Goal: Task Accomplishment & Management: Complete application form

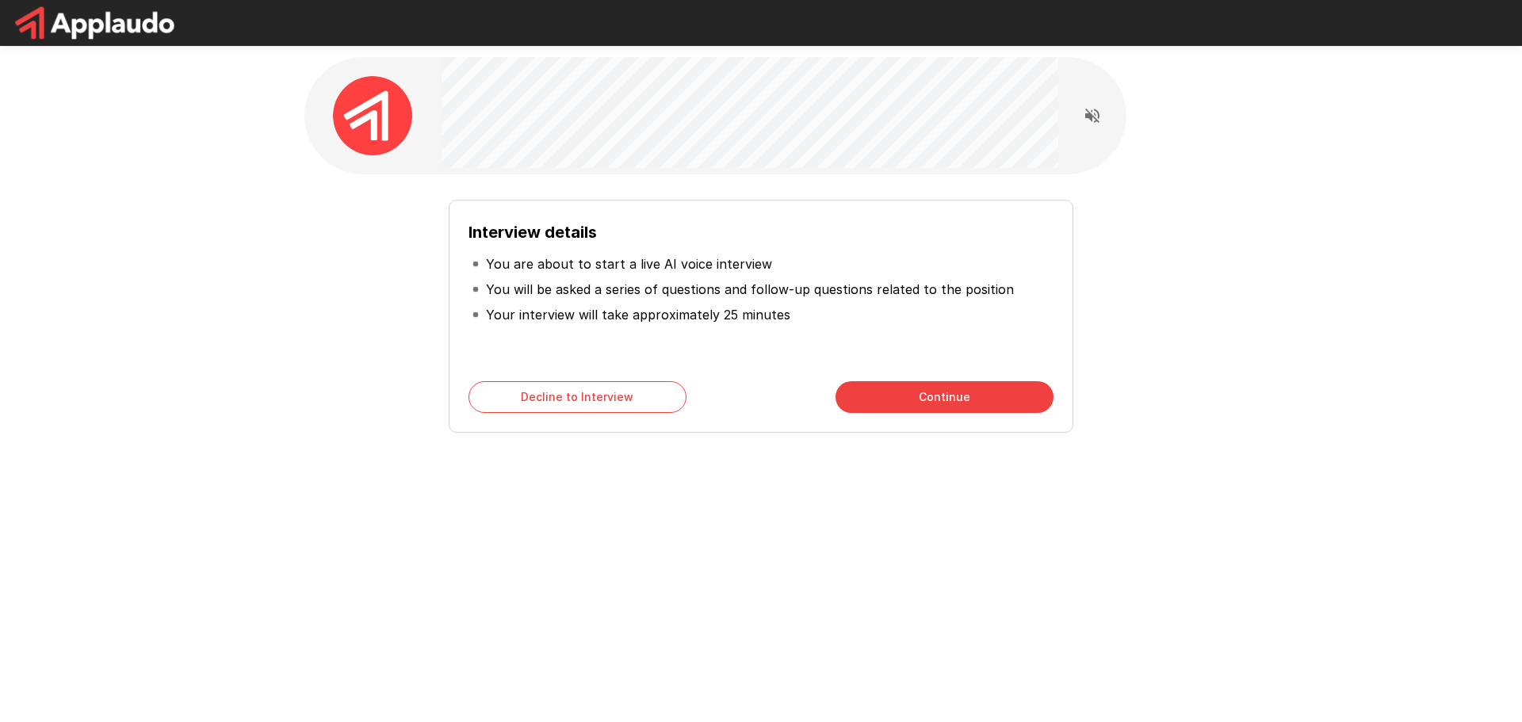
click at [979, 399] on button "Continue" at bounding box center [945, 397] width 218 height 32
click at [979, 399] on button "Start My Interview" at bounding box center [945, 397] width 218 height 32
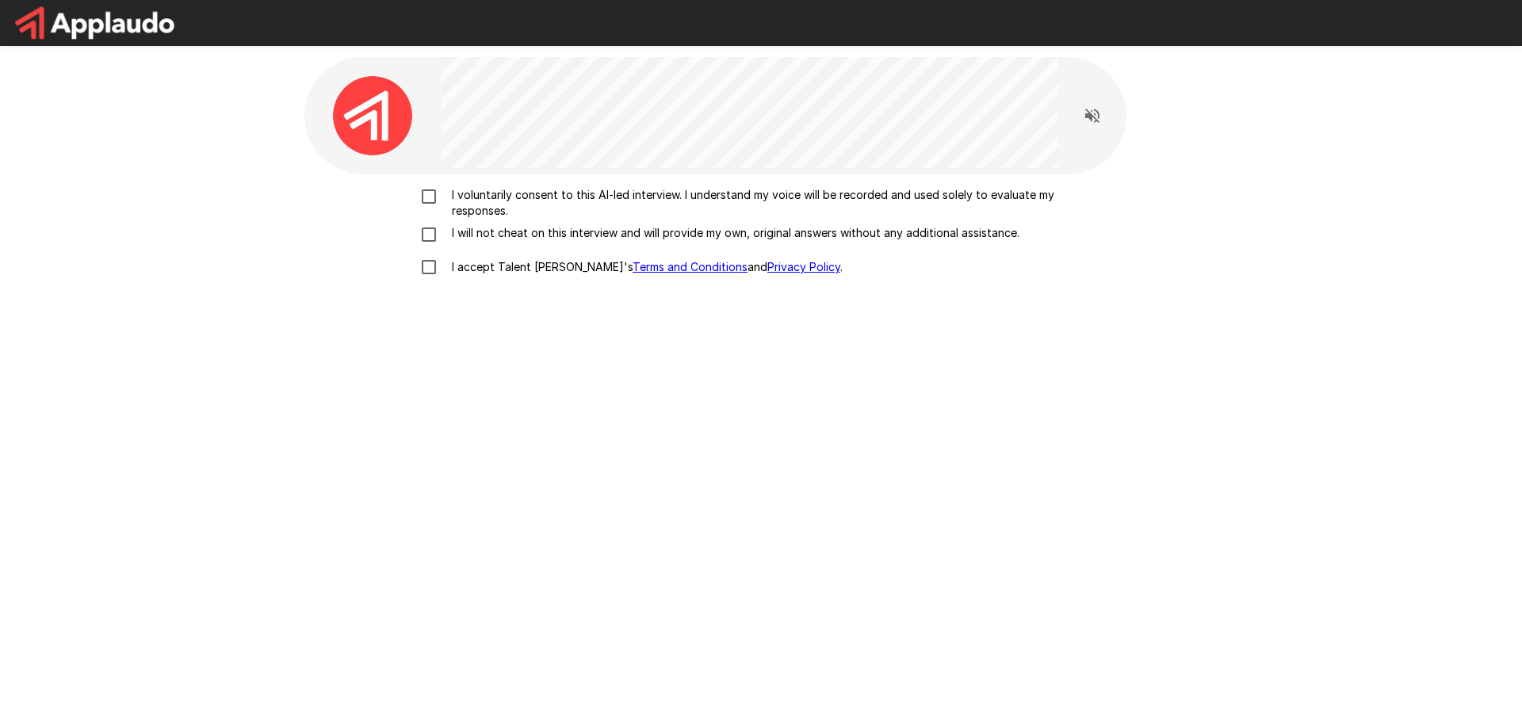
click at [477, 190] on p "I voluntarily consent to this AI-led interview. I understand my voice will be r…" at bounding box center [778, 203] width 665 height 32
click at [461, 233] on p "I will not cheat on this interview and will provide my own, original answers wi…" at bounding box center [733, 233] width 574 height 16
click at [456, 267] on p "I accept Talent Llama's Terms and Conditions and Privacy Policy ." at bounding box center [644, 267] width 397 height 16
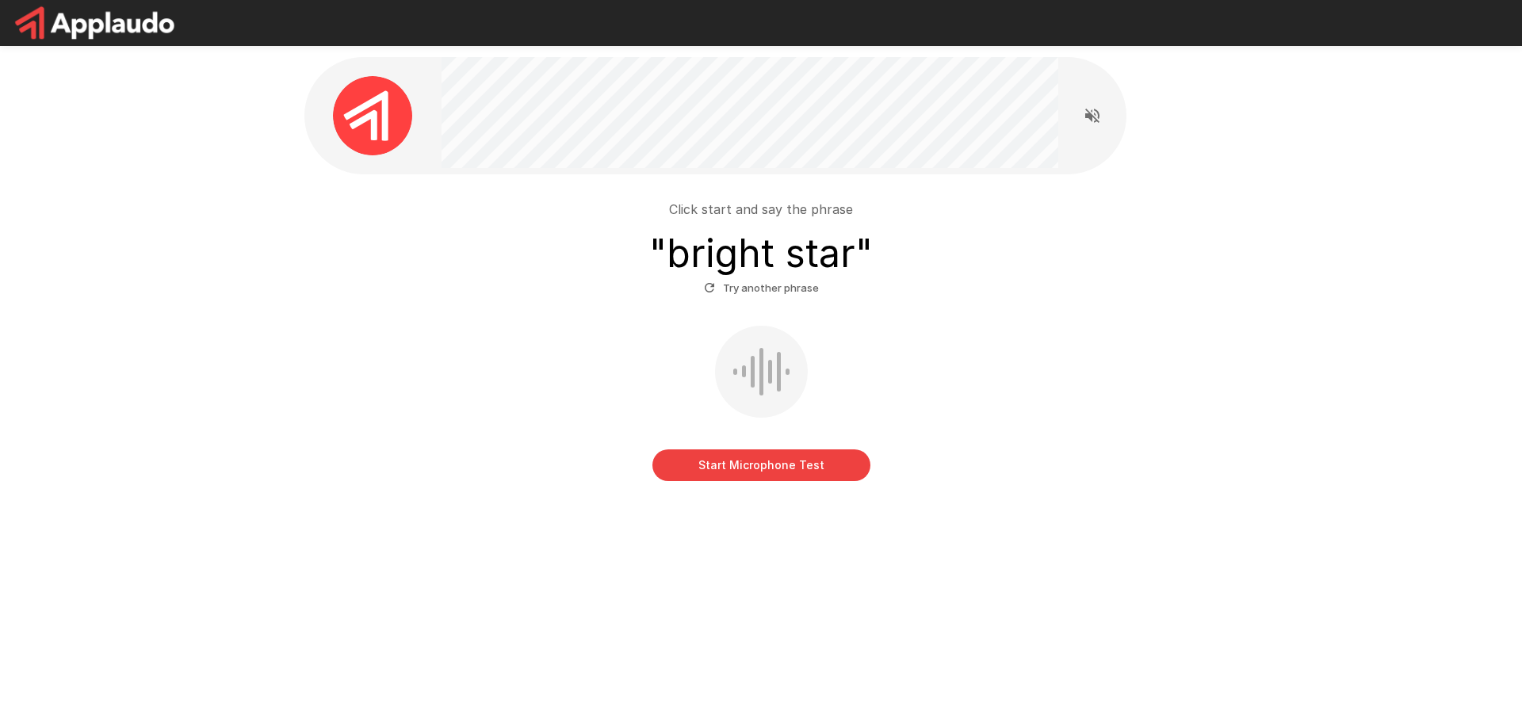
click at [736, 362] on div at bounding box center [761, 372] width 93 height 92
click at [760, 466] on button "Start Microphone Test" at bounding box center [762, 466] width 218 height 32
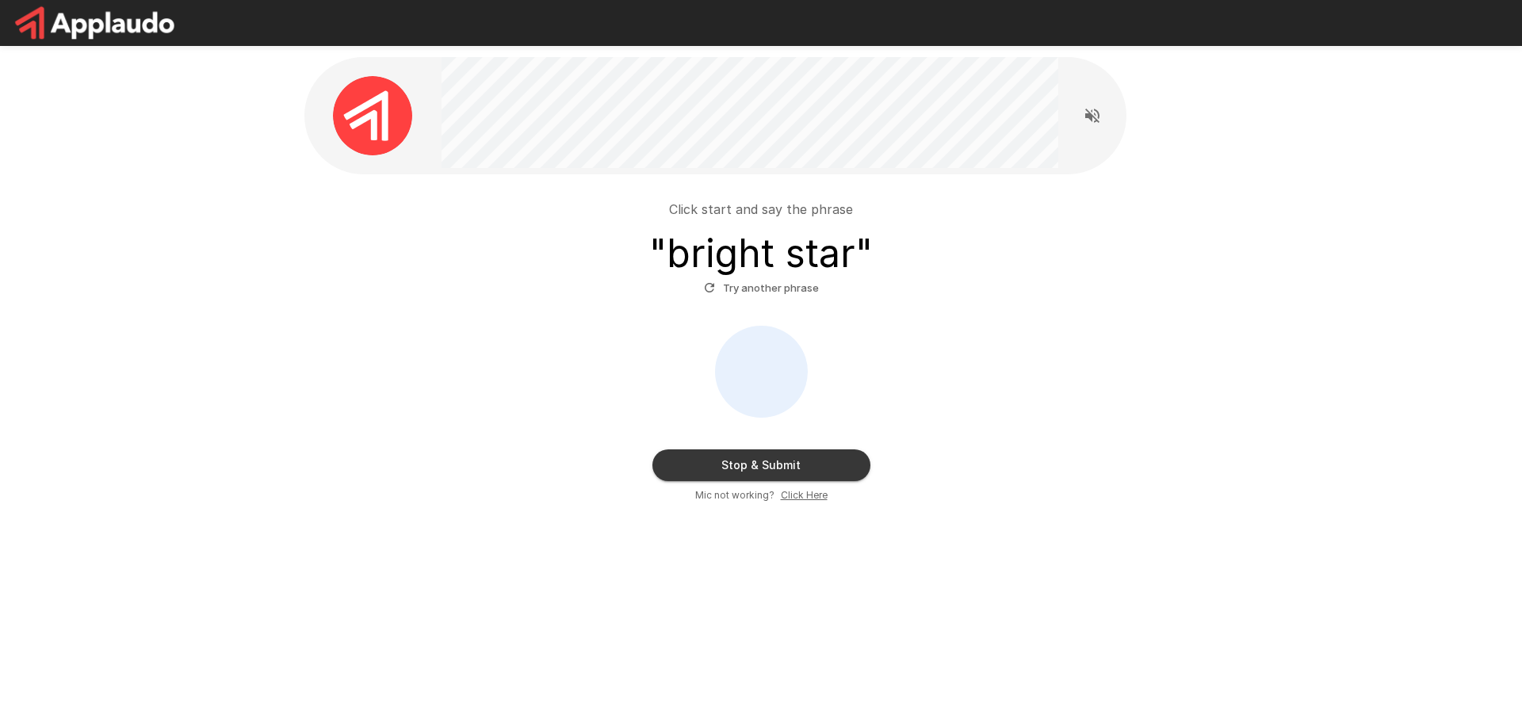
click at [736, 290] on button "Try another phrase" at bounding box center [761, 288] width 123 height 25
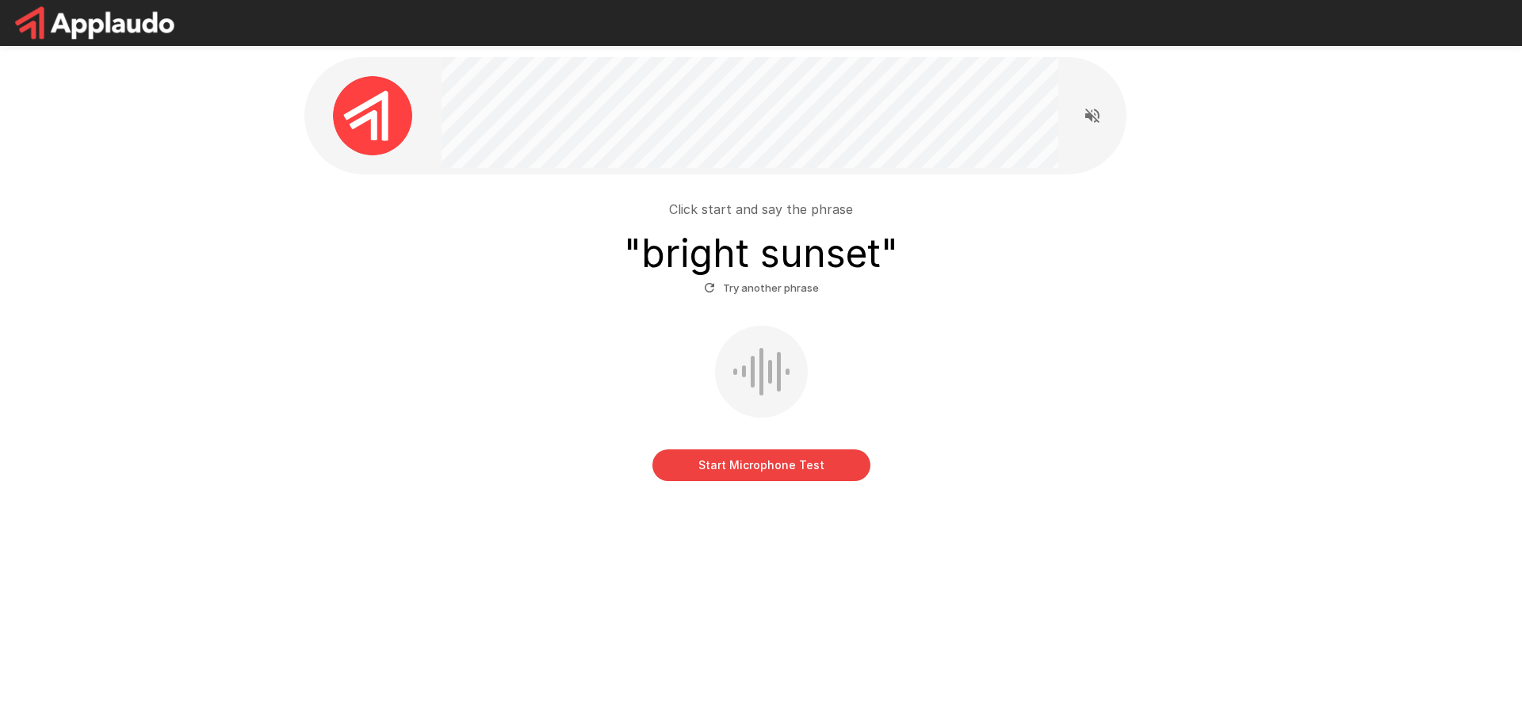
click at [774, 384] on div at bounding box center [761, 372] width 93 height 92
click at [741, 462] on button "Start Microphone Test" at bounding box center [762, 466] width 218 height 32
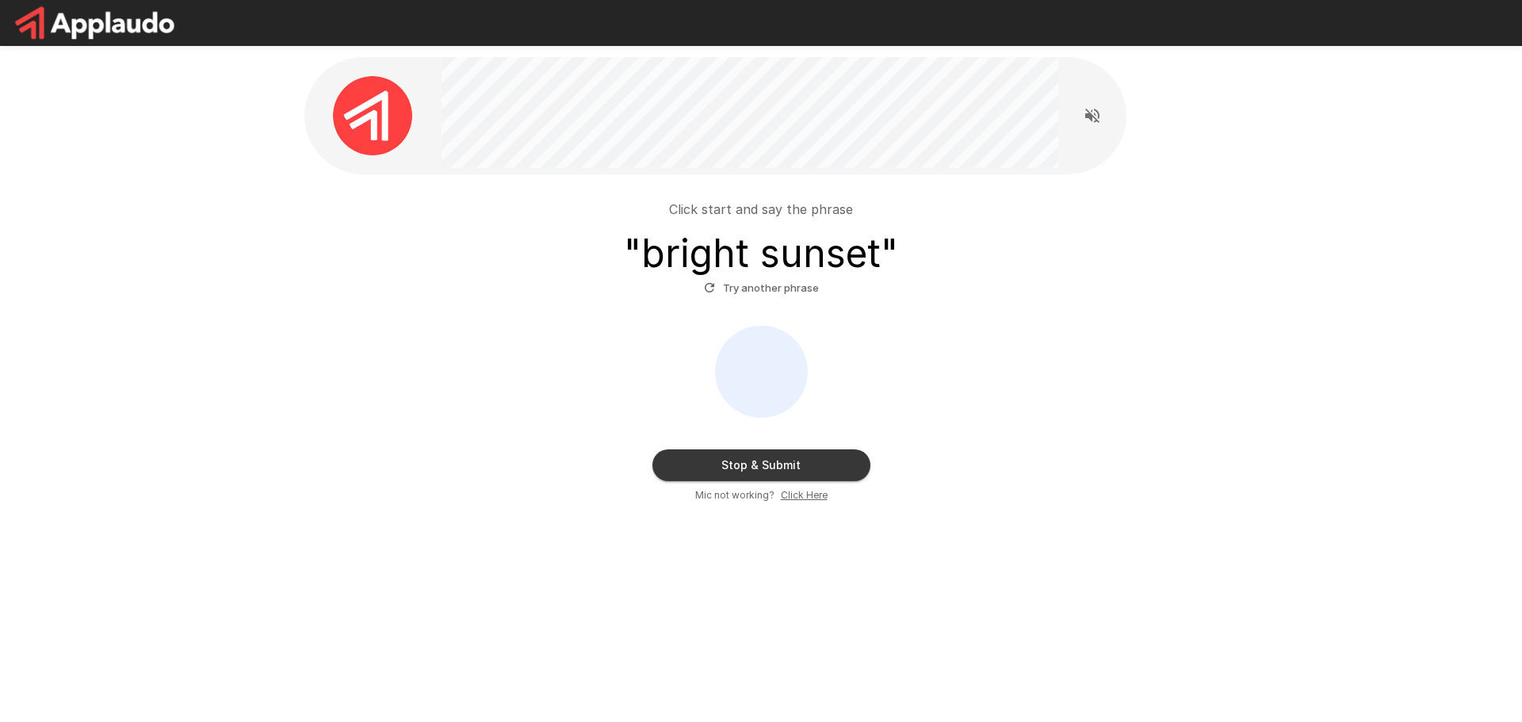
click at [815, 495] on u "Click Here" at bounding box center [804, 495] width 47 height 12
click at [733, 284] on button "Try another phrase" at bounding box center [761, 288] width 123 height 25
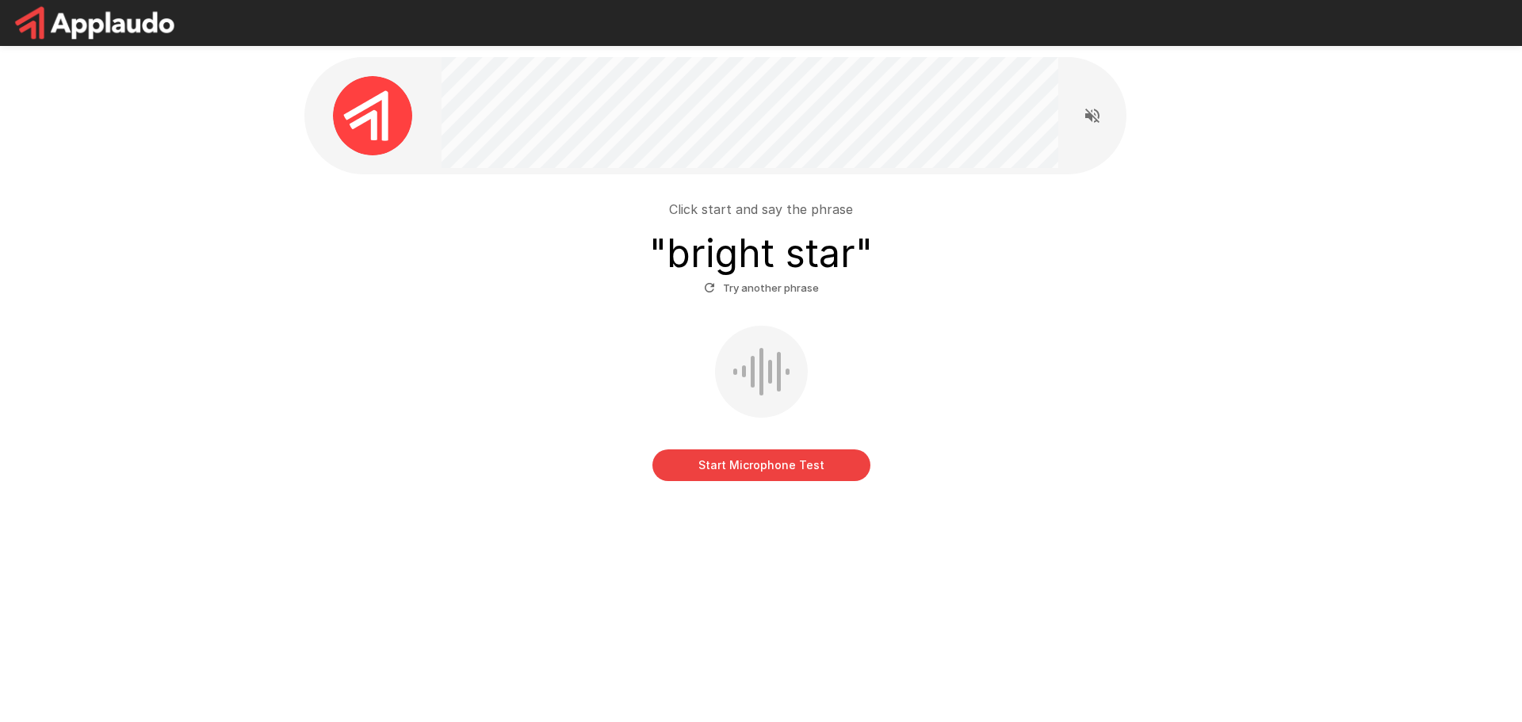
click at [772, 372] on div at bounding box center [761, 372] width 93 height 92
click at [155, 221] on div "Click start and say the phrase " bright star " Try another phrase Start Microph…" at bounding box center [761, 307] width 1522 height 615
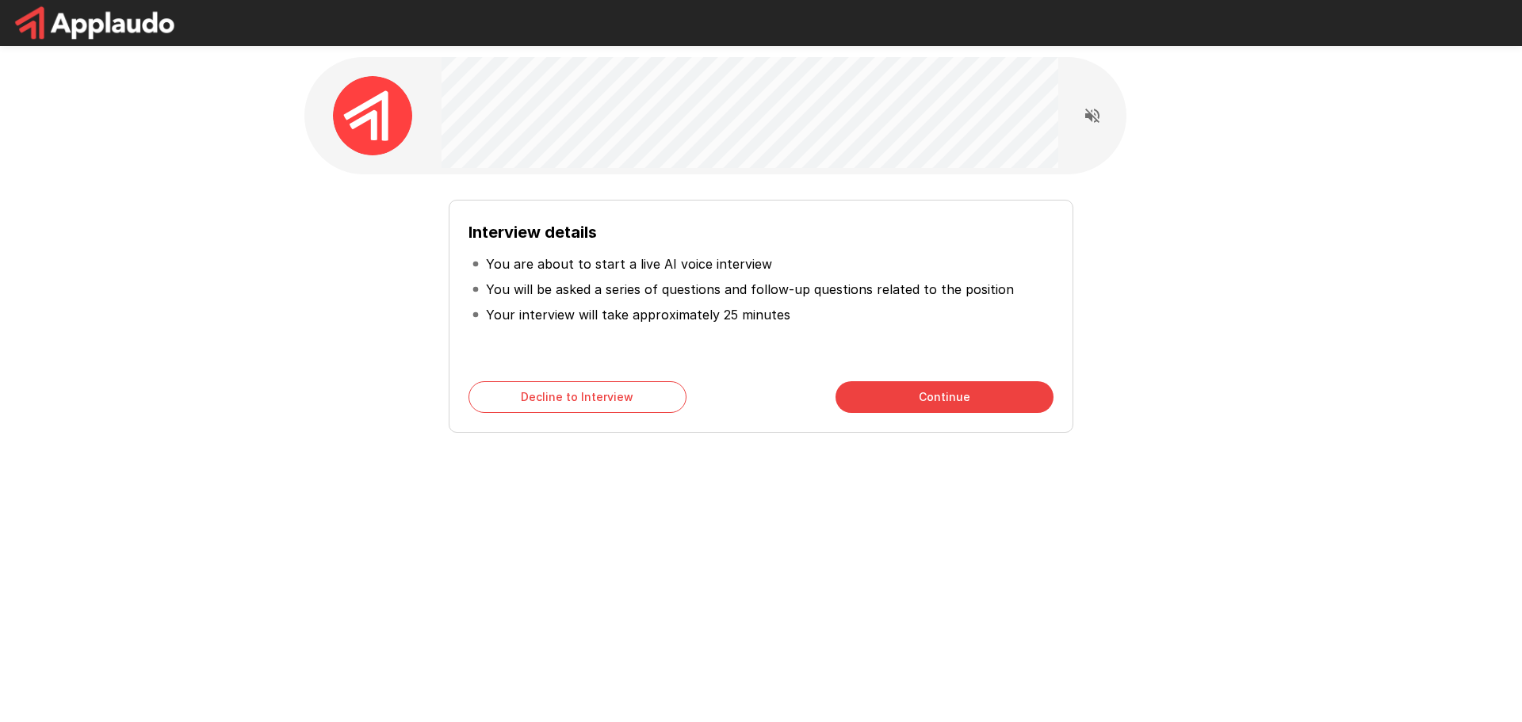
click at [164, 390] on div "Interview details You are about to start a live AI voice interview You will be …" at bounding box center [761, 283] width 1522 height 566
click at [1025, 408] on button "Continue" at bounding box center [945, 397] width 218 height 32
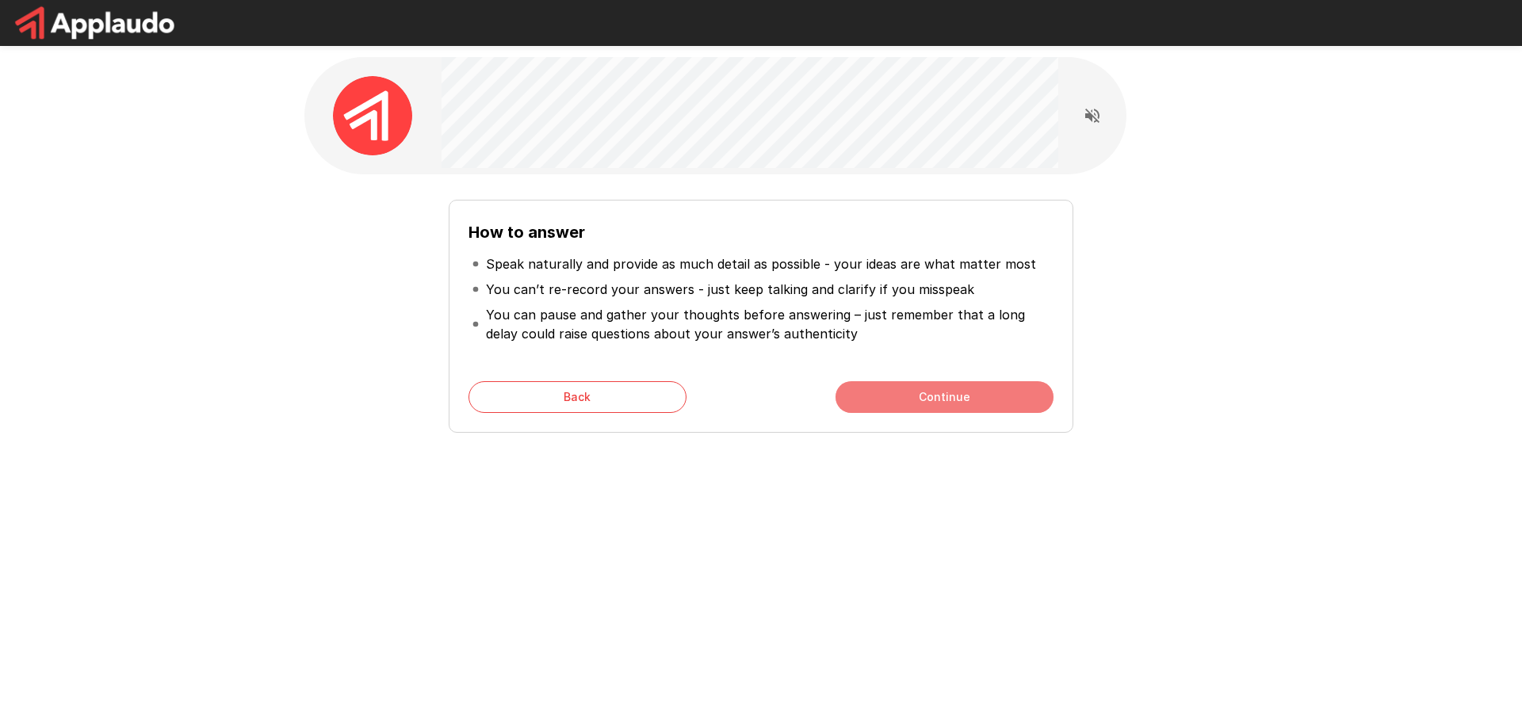
click at [1025, 408] on button "Continue" at bounding box center [945, 397] width 218 height 32
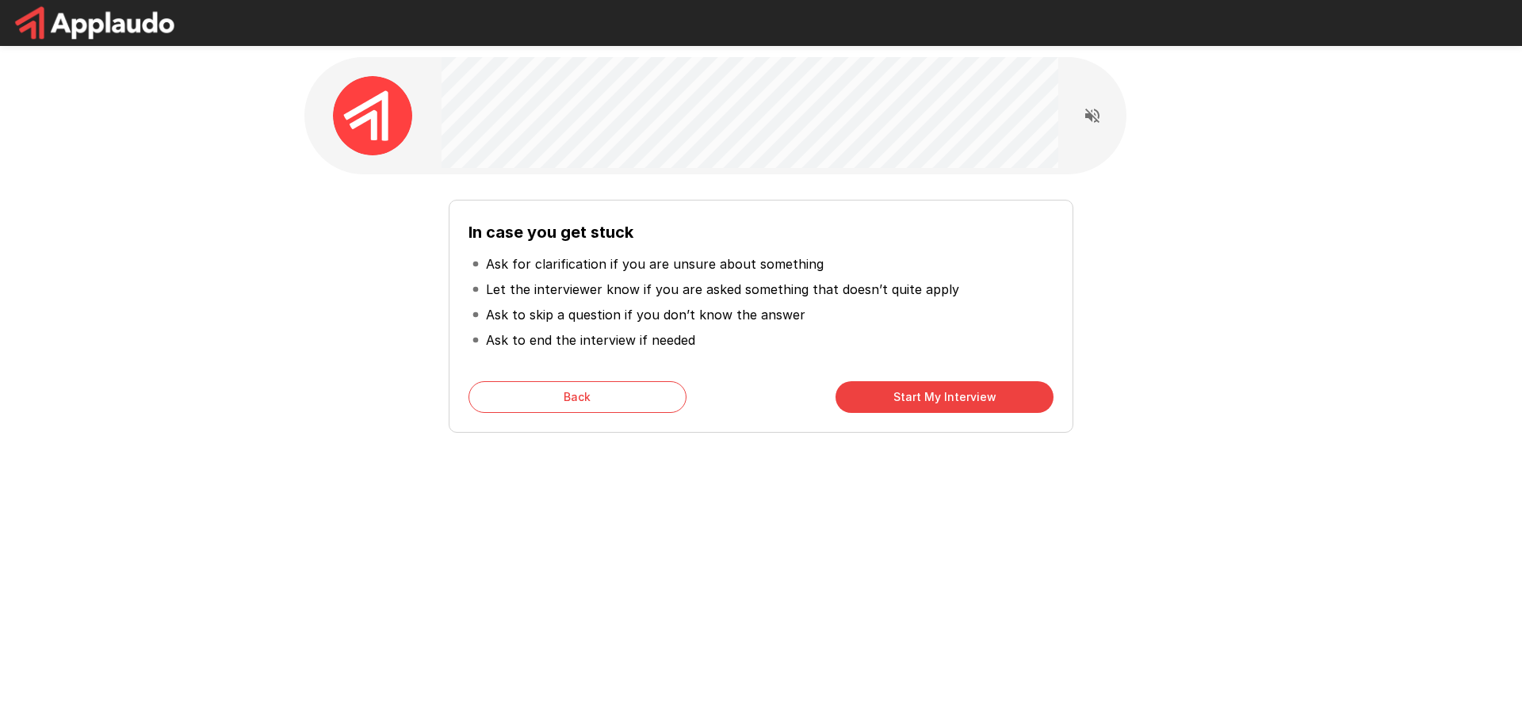
click at [971, 399] on button "Start My Interview" at bounding box center [945, 397] width 218 height 32
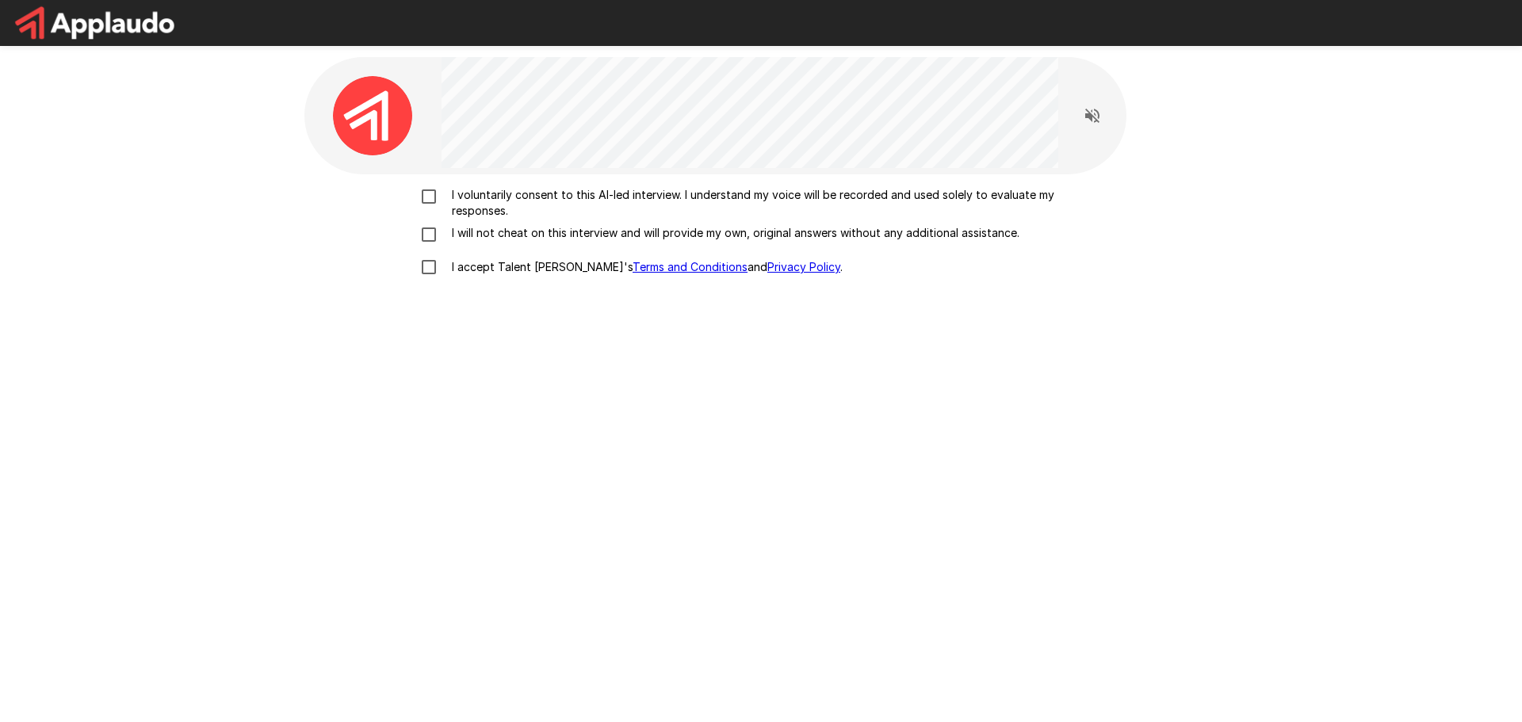
click at [535, 197] on p "I voluntarily consent to this AI-led interview. I understand my voice will be r…" at bounding box center [778, 203] width 665 height 32
click at [492, 234] on p "I will not cheat on this interview and will provide my own, original answers wi…" at bounding box center [733, 233] width 574 height 16
click at [475, 263] on p "I accept Talent Llama's Terms and Conditions and Privacy Policy ." at bounding box center [644, 267] width 397 height 16
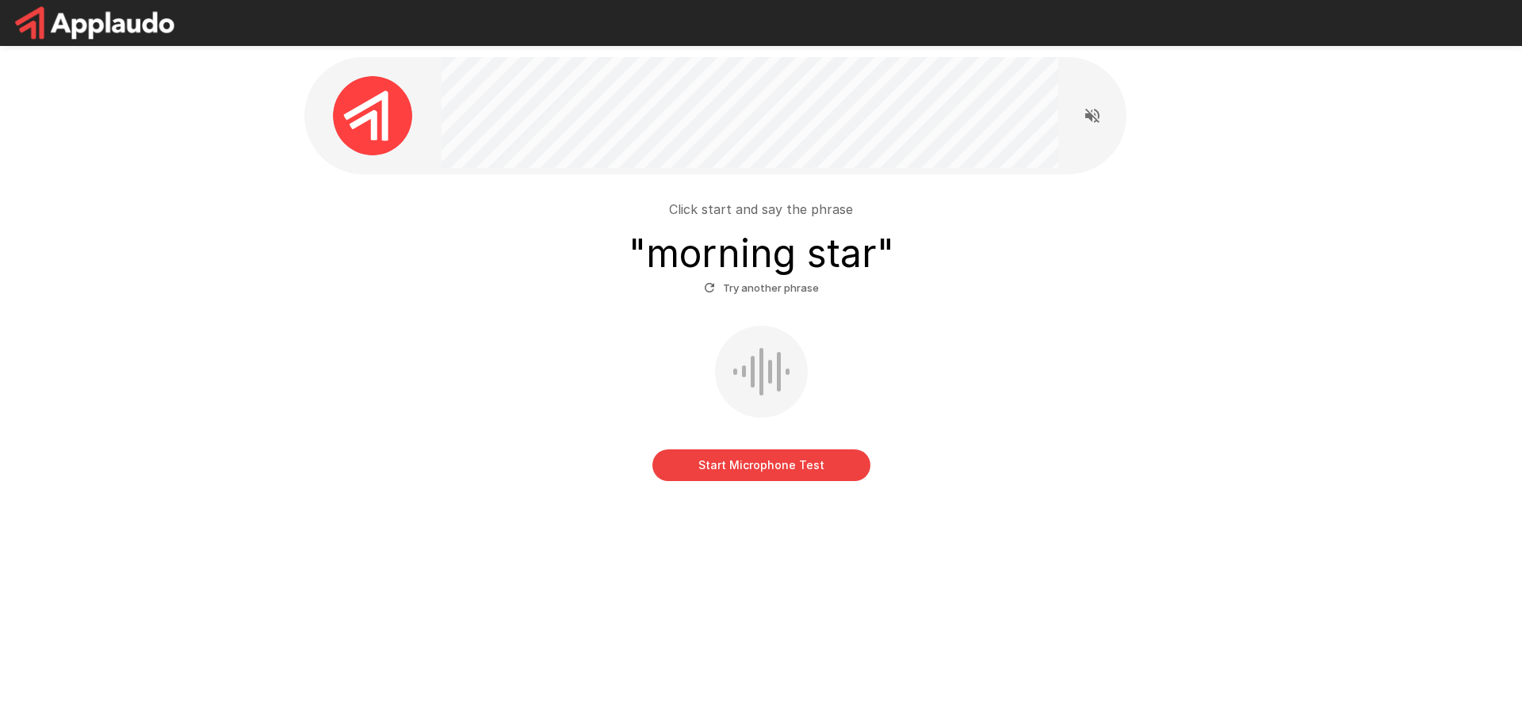
click at [738, 459] on button "Start Microphone Test" at bounding box center [762, 466] width 218 height 32
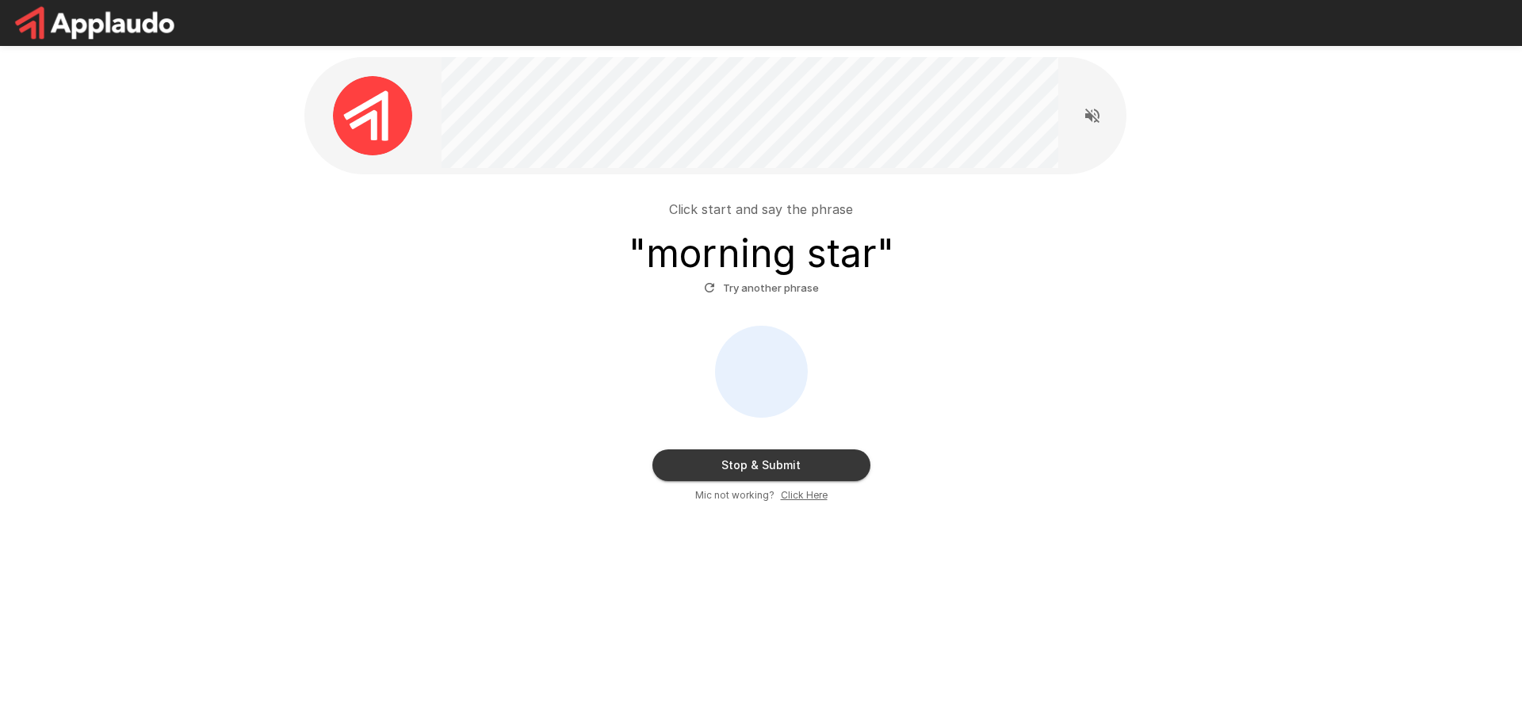
click at [770, 469] on button "Stop & Submit" at bounding box center [762, 466] width 218 height 32
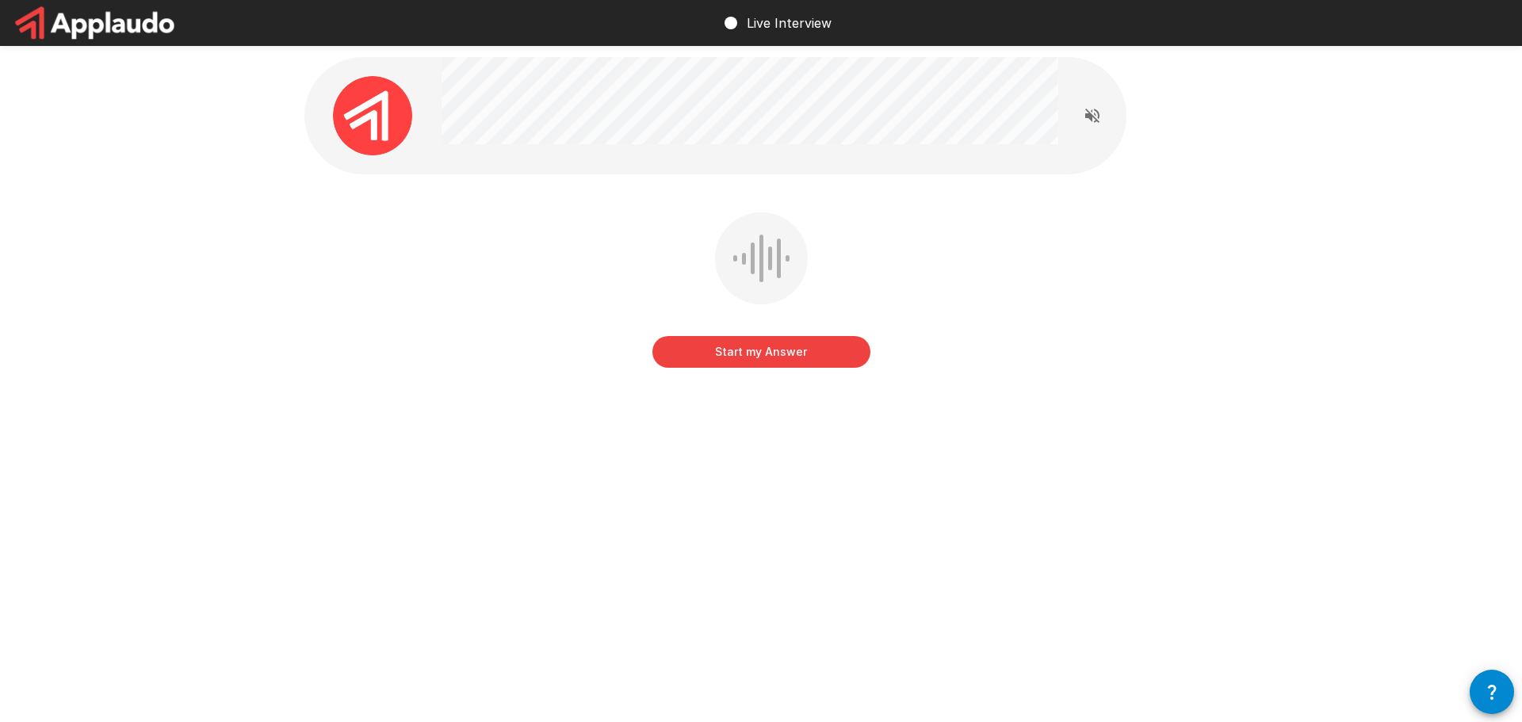
click at [761, 357] on button "Start my Answer" at bounding box center [762, 352] width 218 height 32
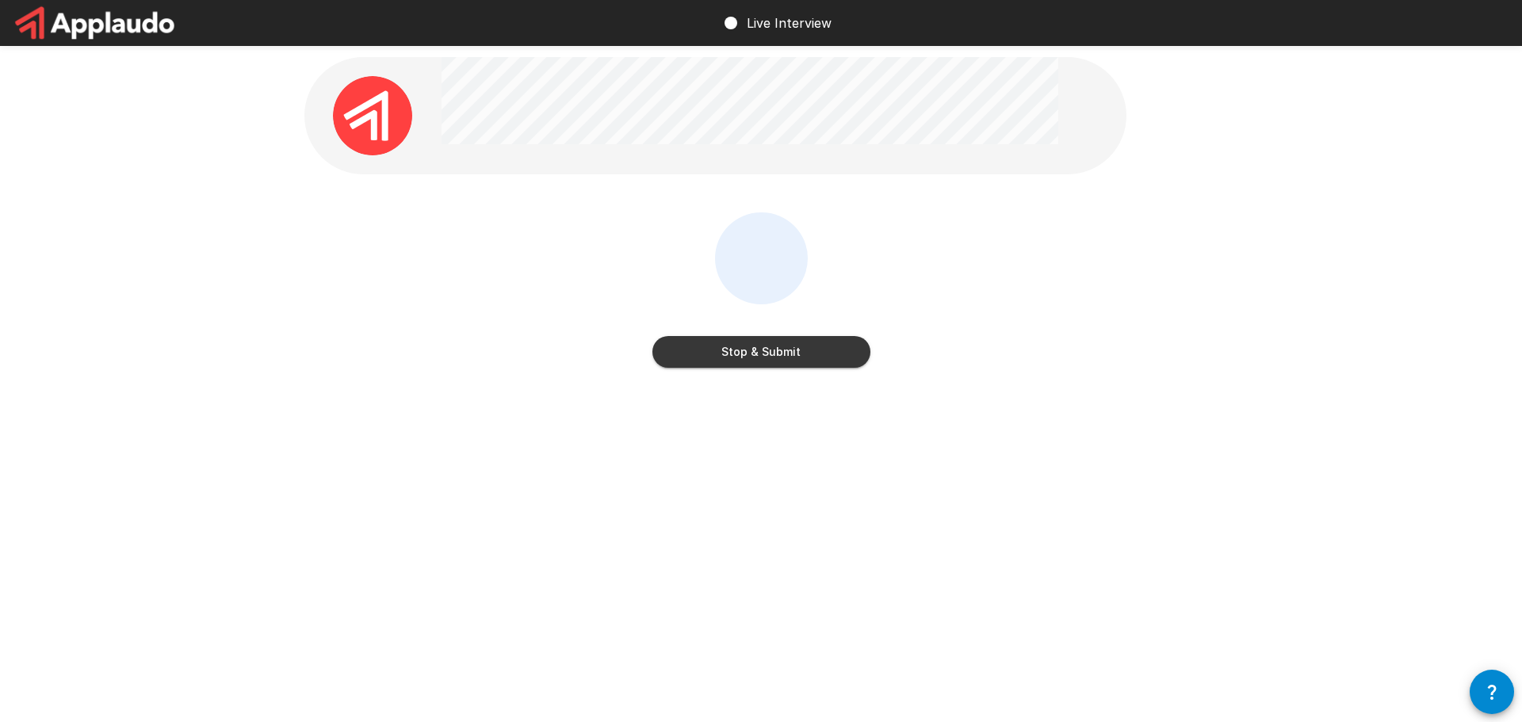
click at [767, 359] on button "Stop & Submit" at bounding box center [762, 352] width 218 height 32
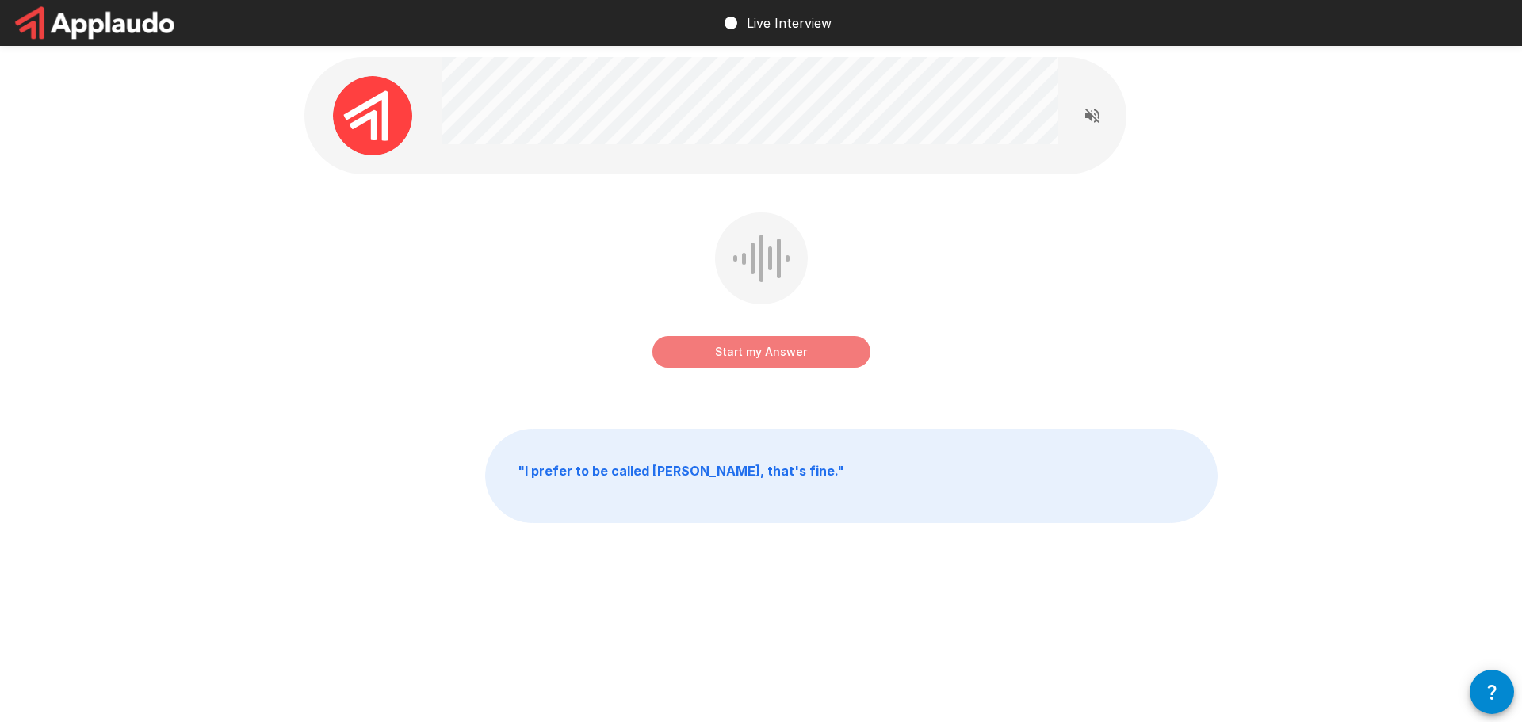
click at [730, 358] on button "Start my Answer" at bounding box center [762, 352] width 218 height 32
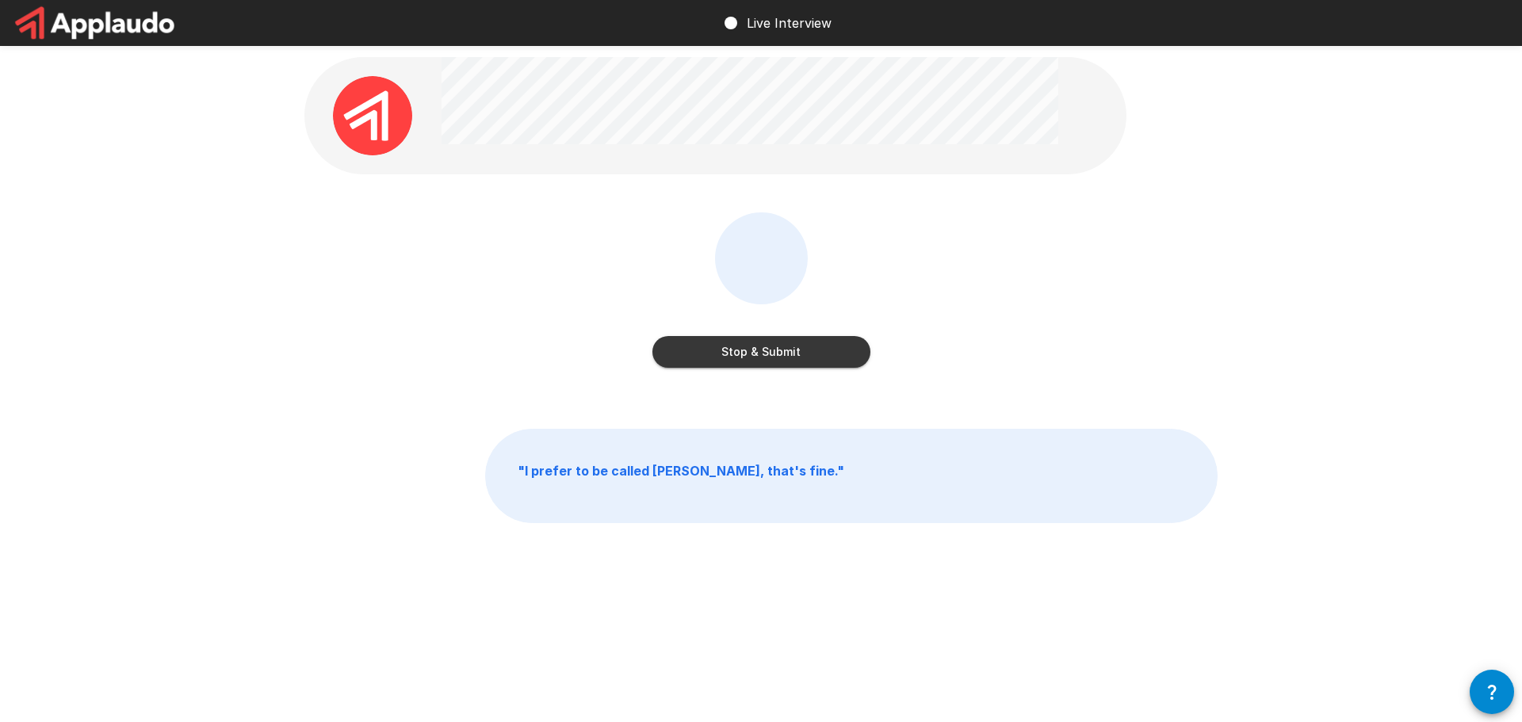
click at [779, 348] on button "Stop & Submit" at bounding box center [762, 352] width 218 height 32
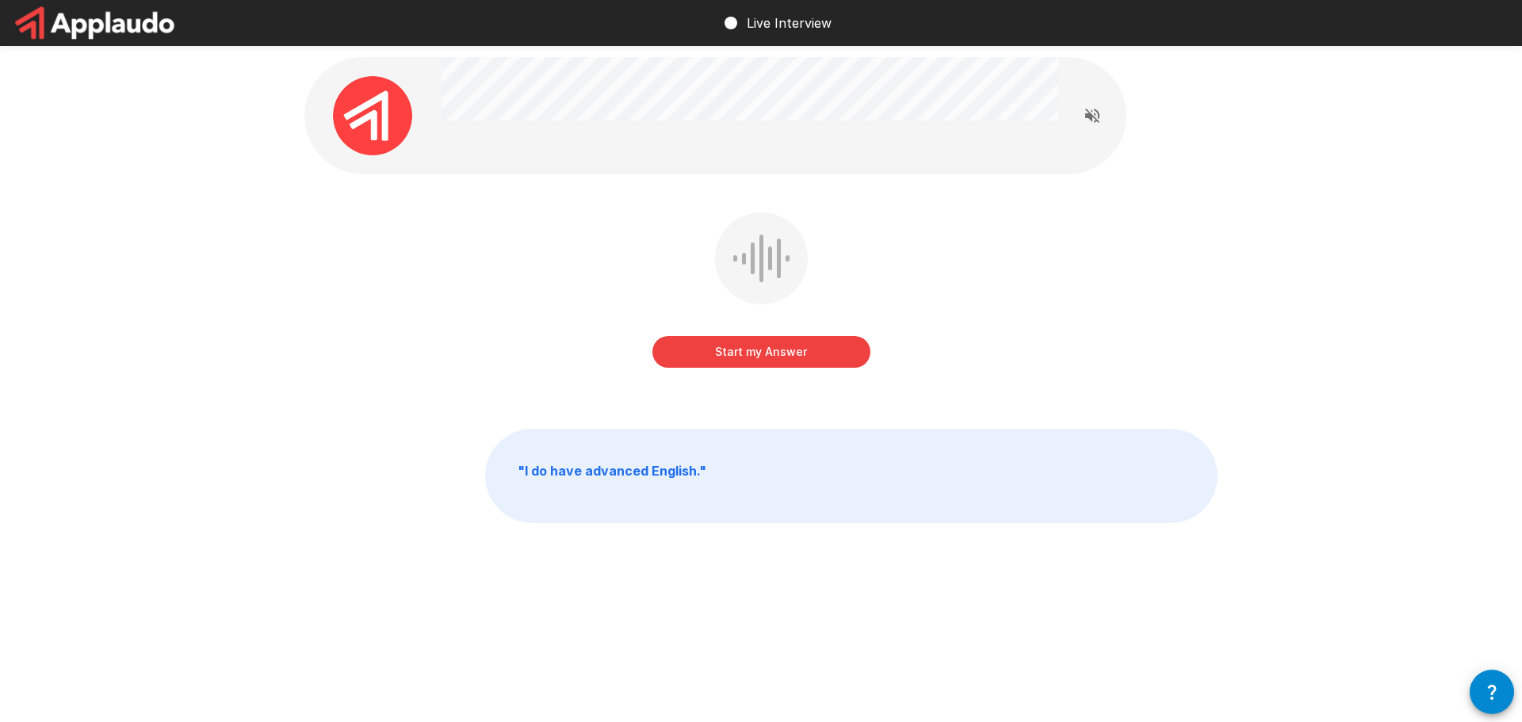
click at [760, 357] on button "Start my Answer" at bounding box center [762, 352] width 218 height 32
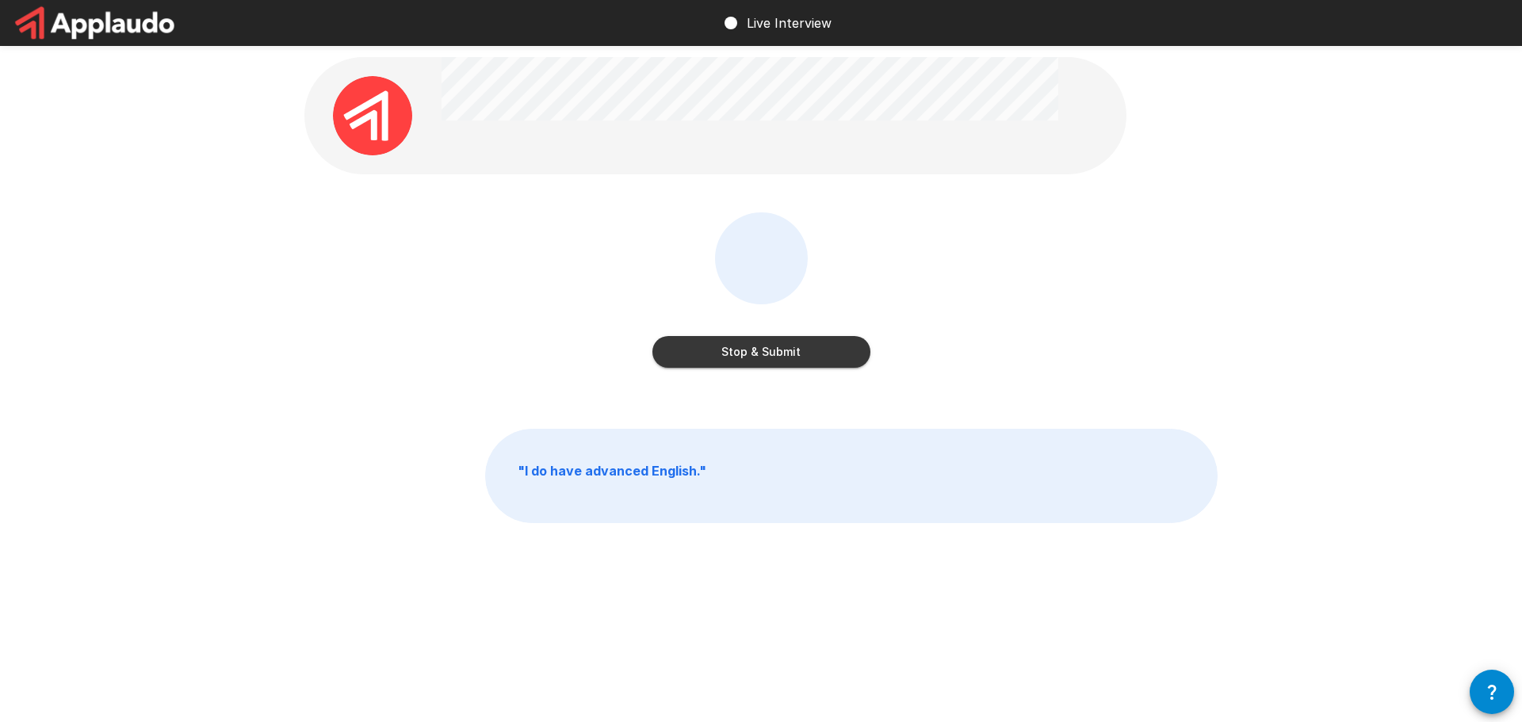
click at [821, 358] on button "Stop & Submit" at bounding box center [762, 352] width 218 height 32
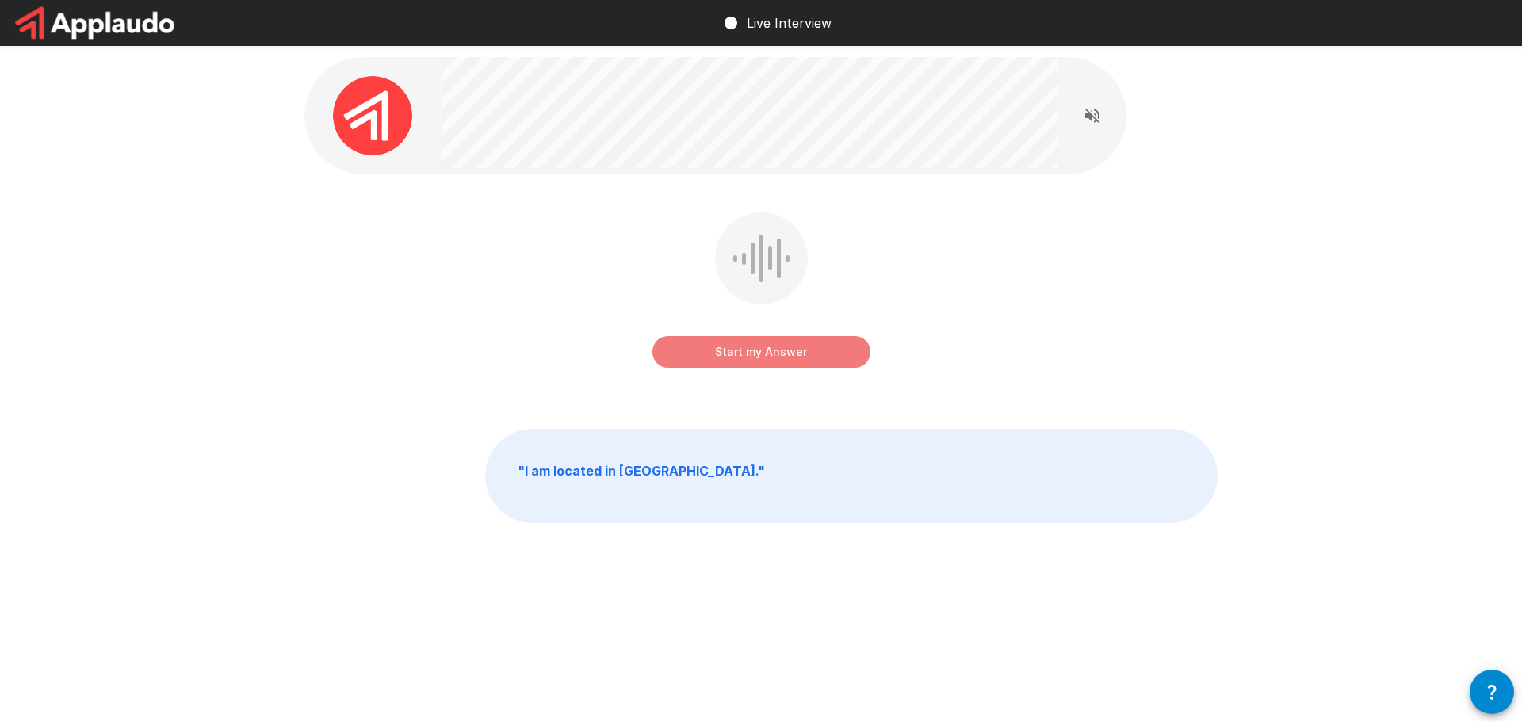
click at [754, 355] on button "Start my Answer" at bounding box center [762, 352] width 218 height 32
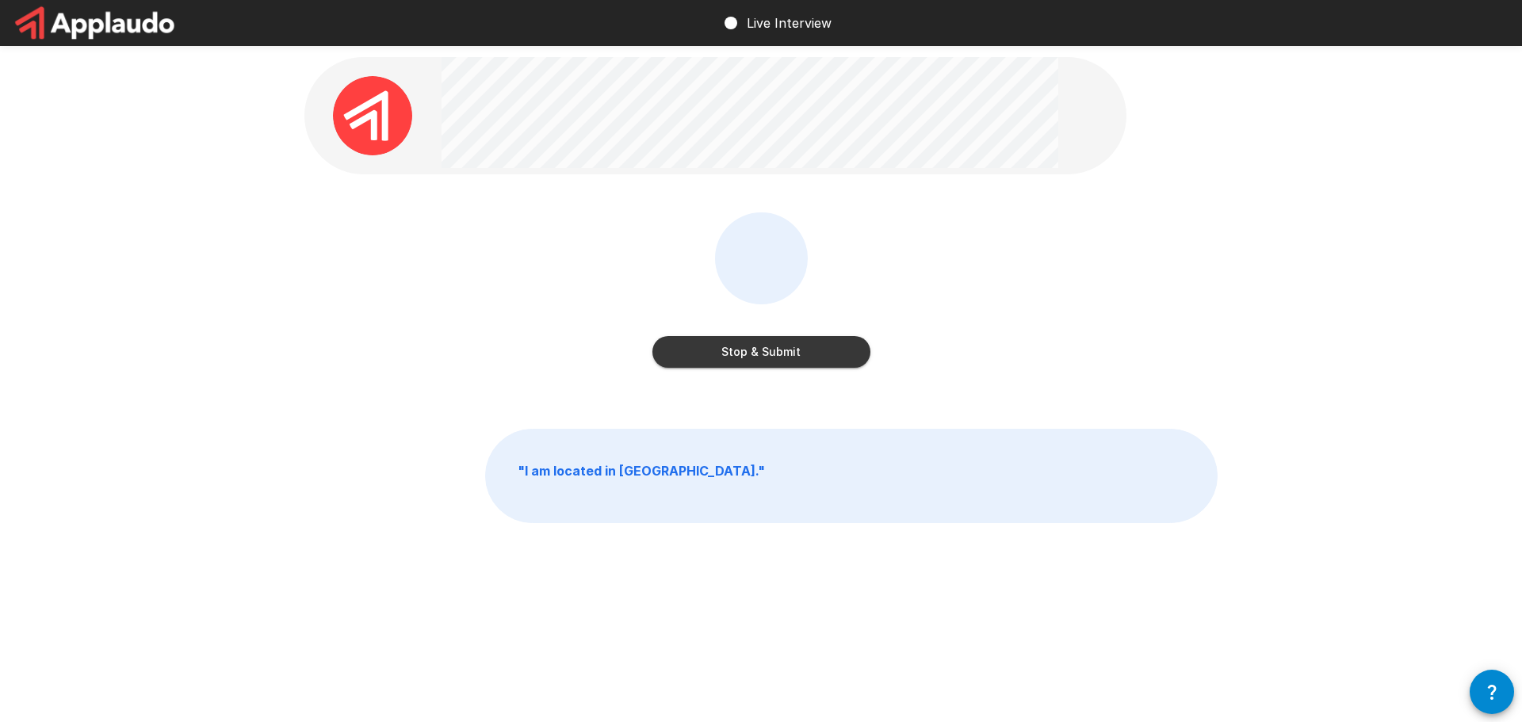
click at [781, 351] on button "Stop & Submit" at bounding box center [762, 352] width 218 height 32
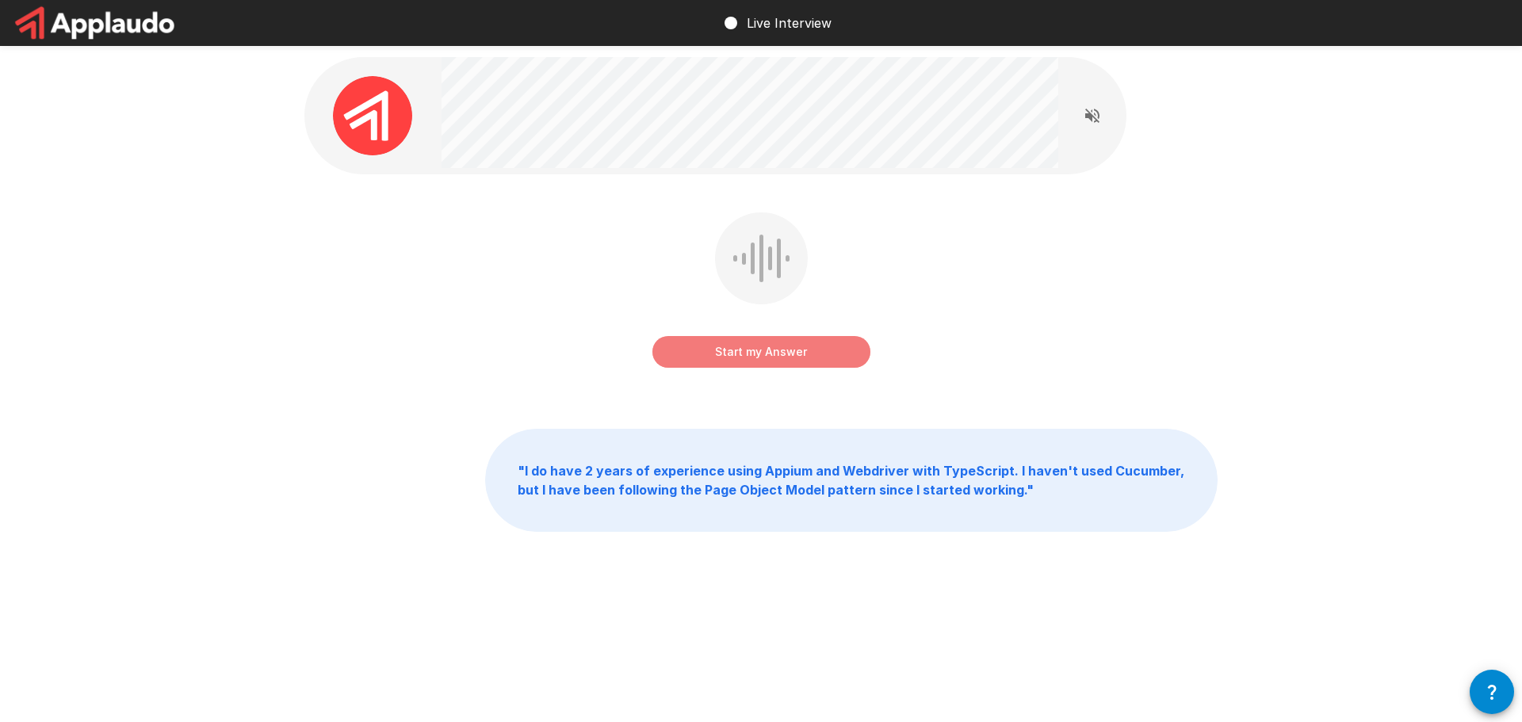
click at [739, 354] on button "Start my Answer" at bounding box center [762, 352] width 218 height 32
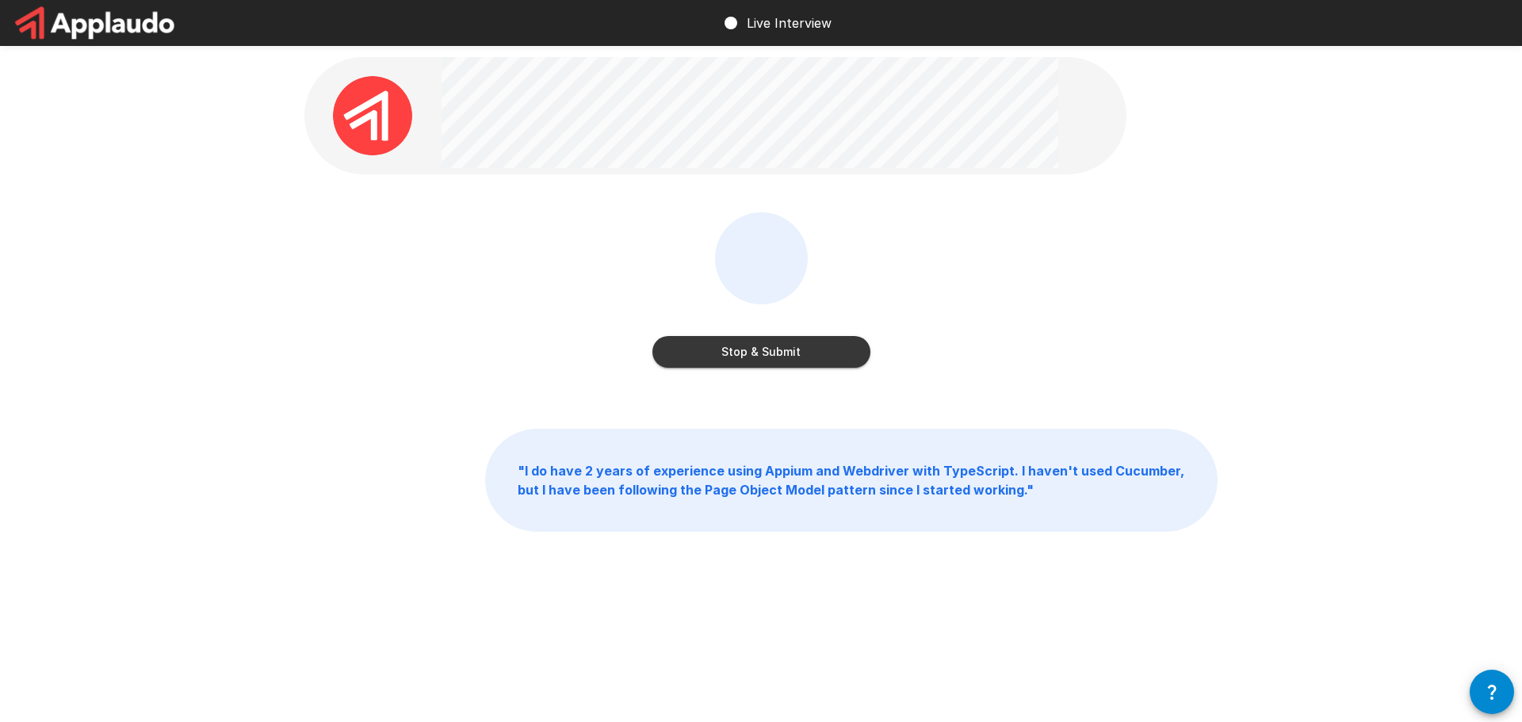
click at [821, 362] on button "Stop & Submit" at bounding box center [762, 352] width 218 height 32
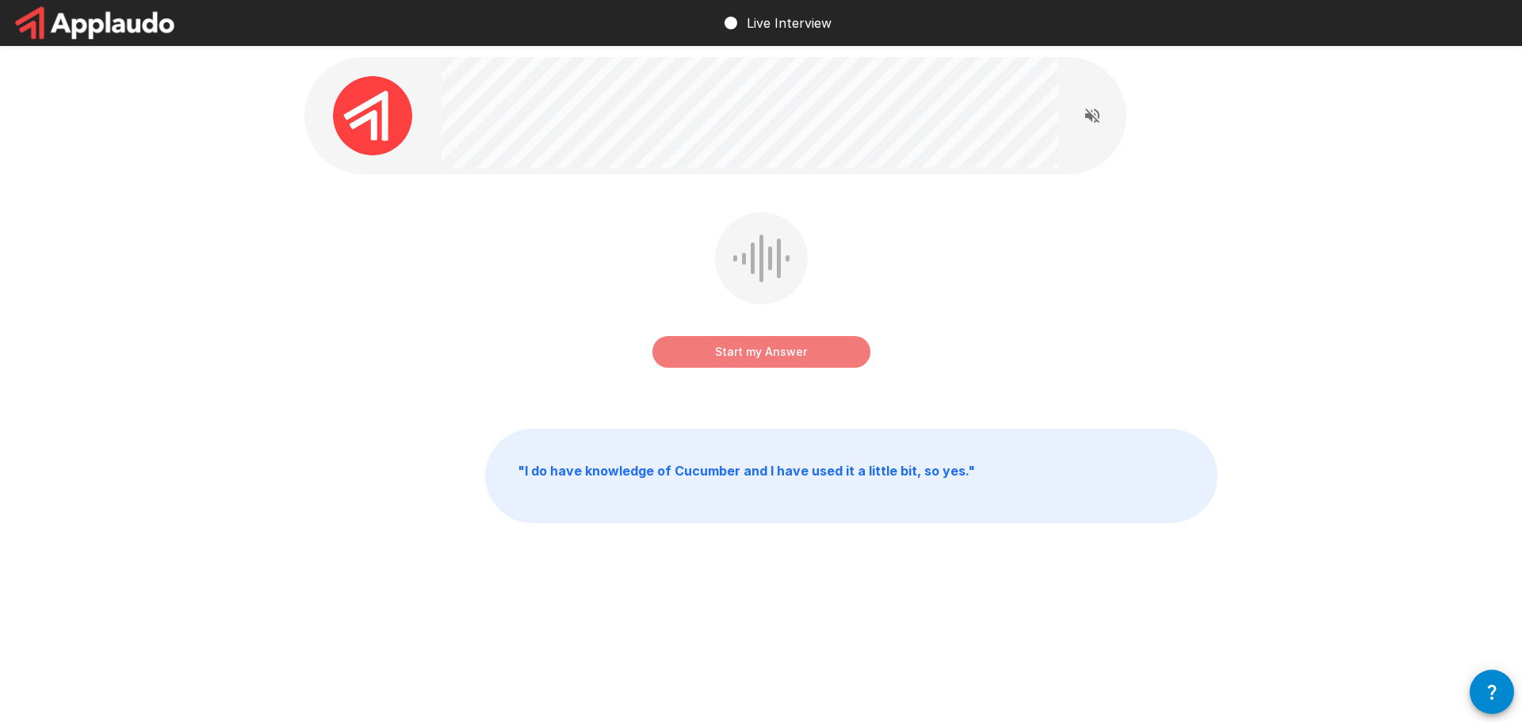
click at [743, 342] on button "Start my Answer" at bounding box center [762, 352] width 218 height 32
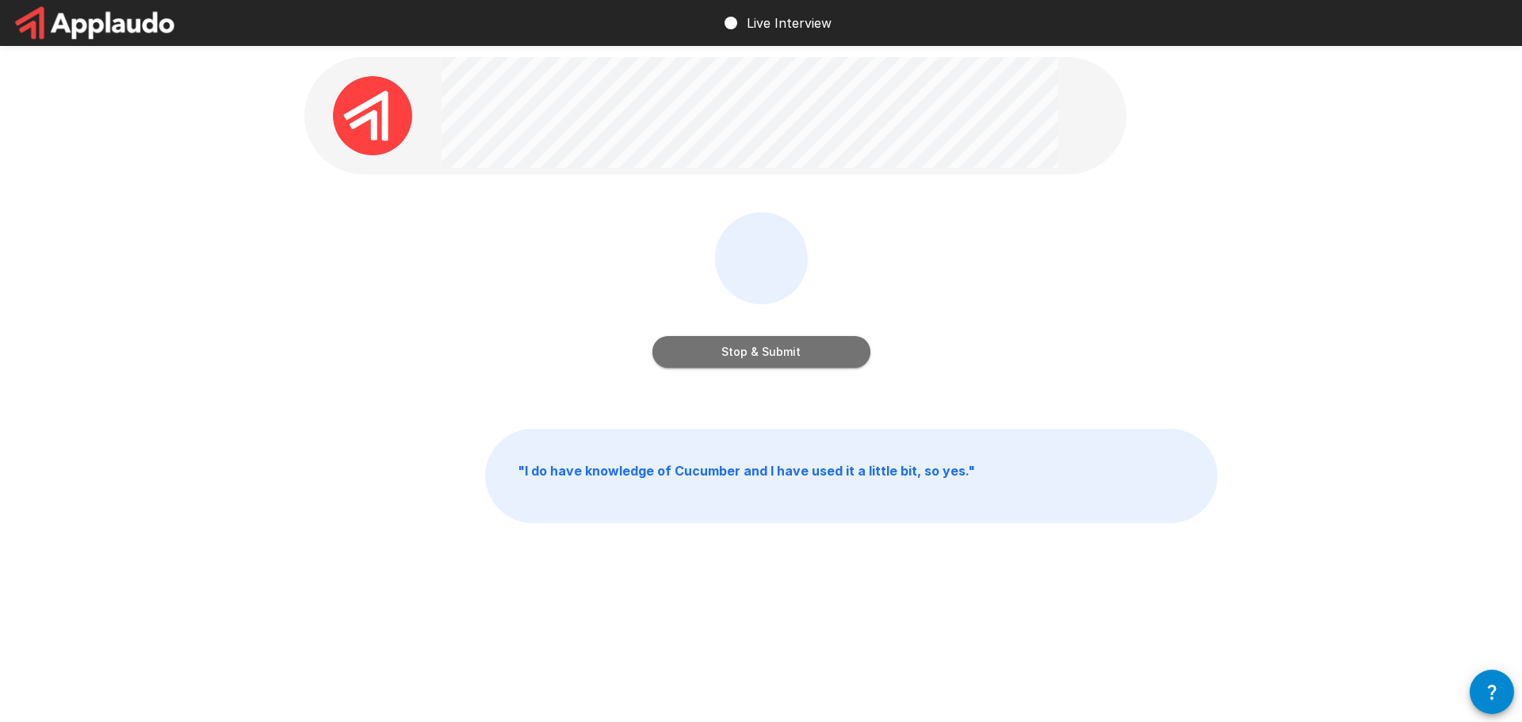
click at [771, 349] on button "Stop & Submit" at bounding box center [762, 352] width 218 height 32
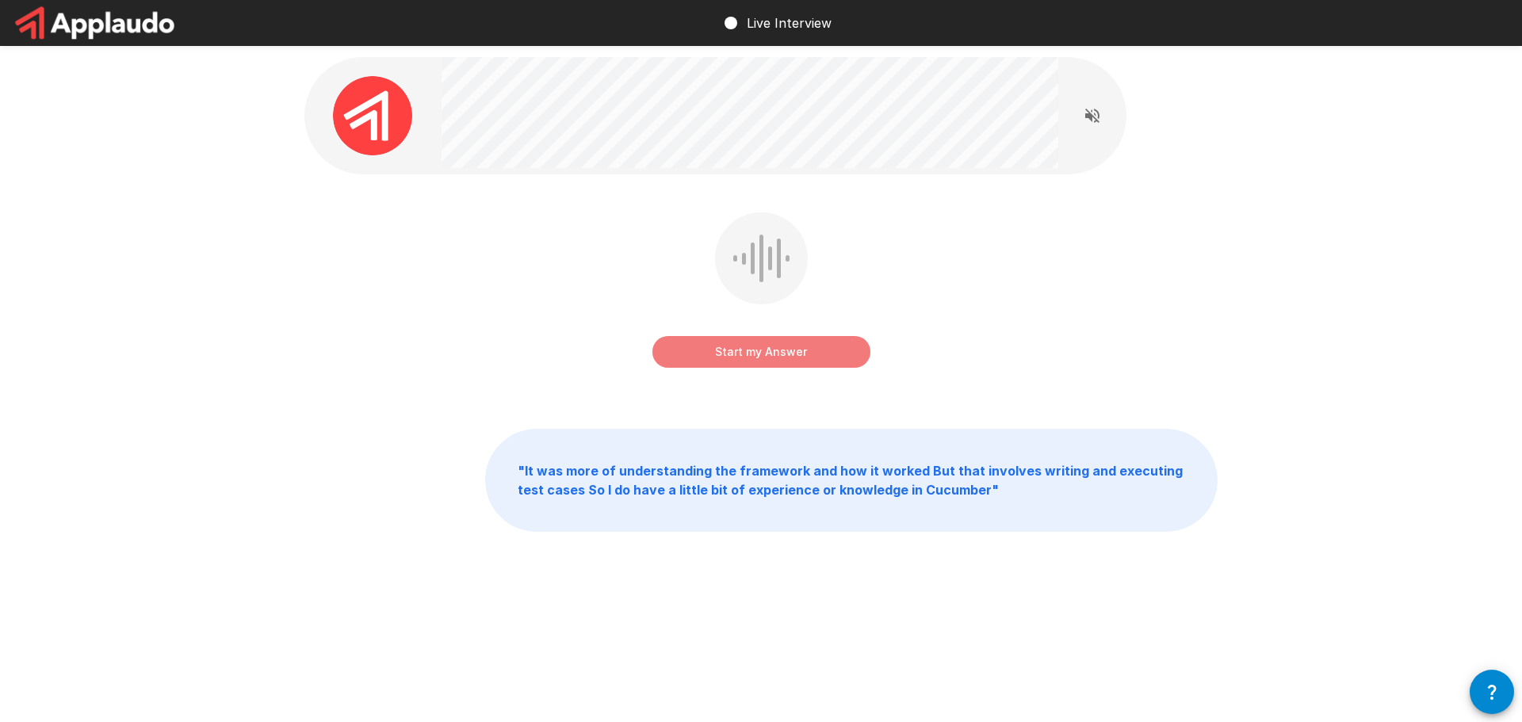
click at [752, 346] on button "Start my Answer" at bounding box center [762, 352] width 218 height 32
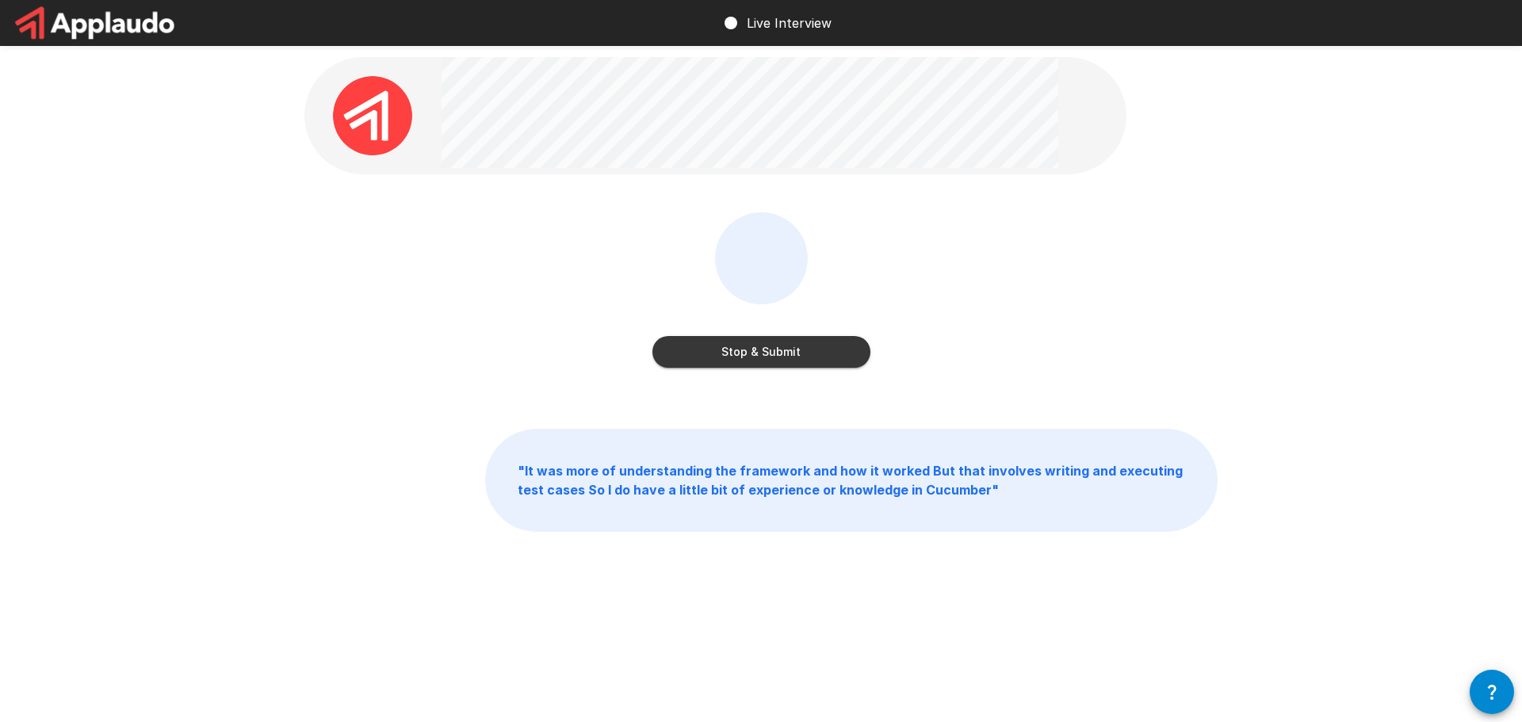
click at [786, 358] on button "Stop & Submit" at bounding box center [762, 352] width 218 height 32
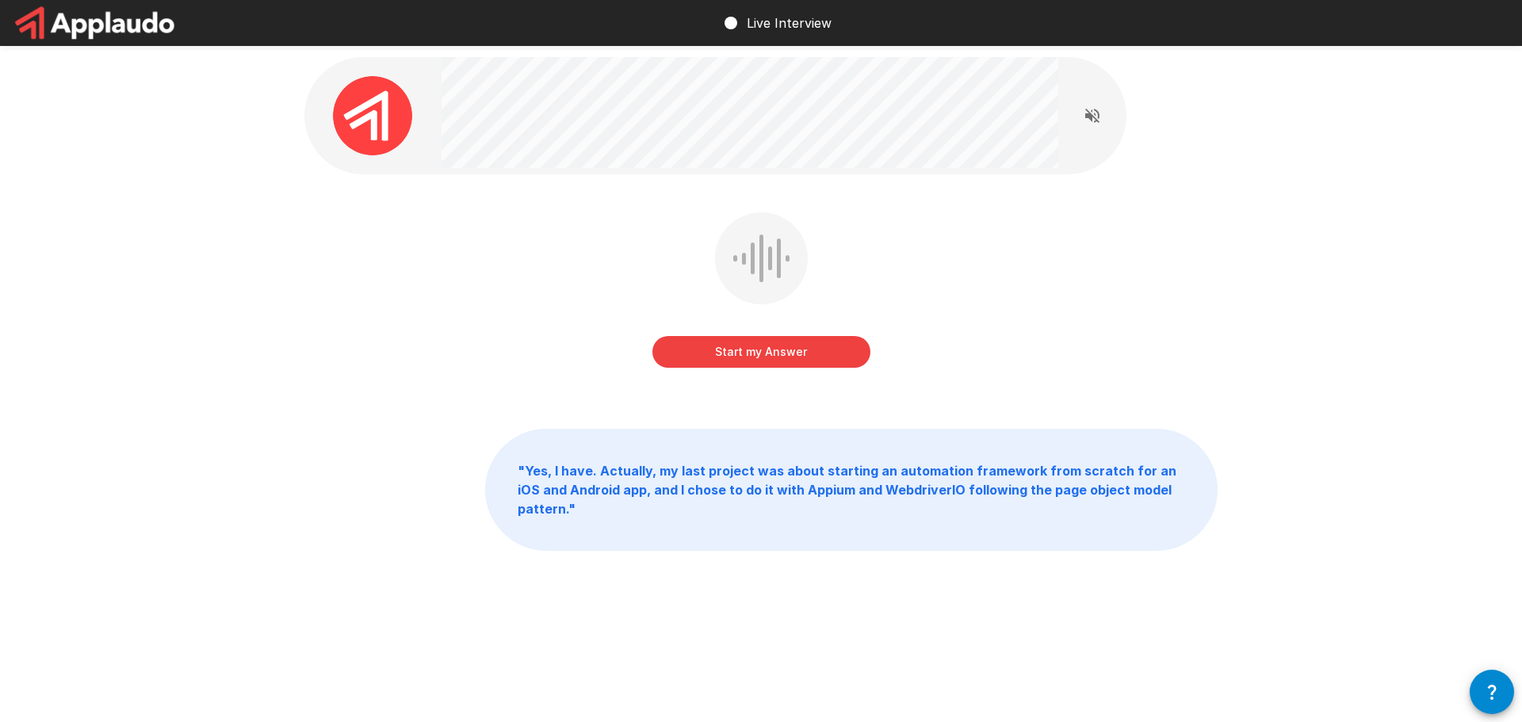
click at [758, 346] on button "Start my Answer" at bounding box center [762, 352] width 218 height 32
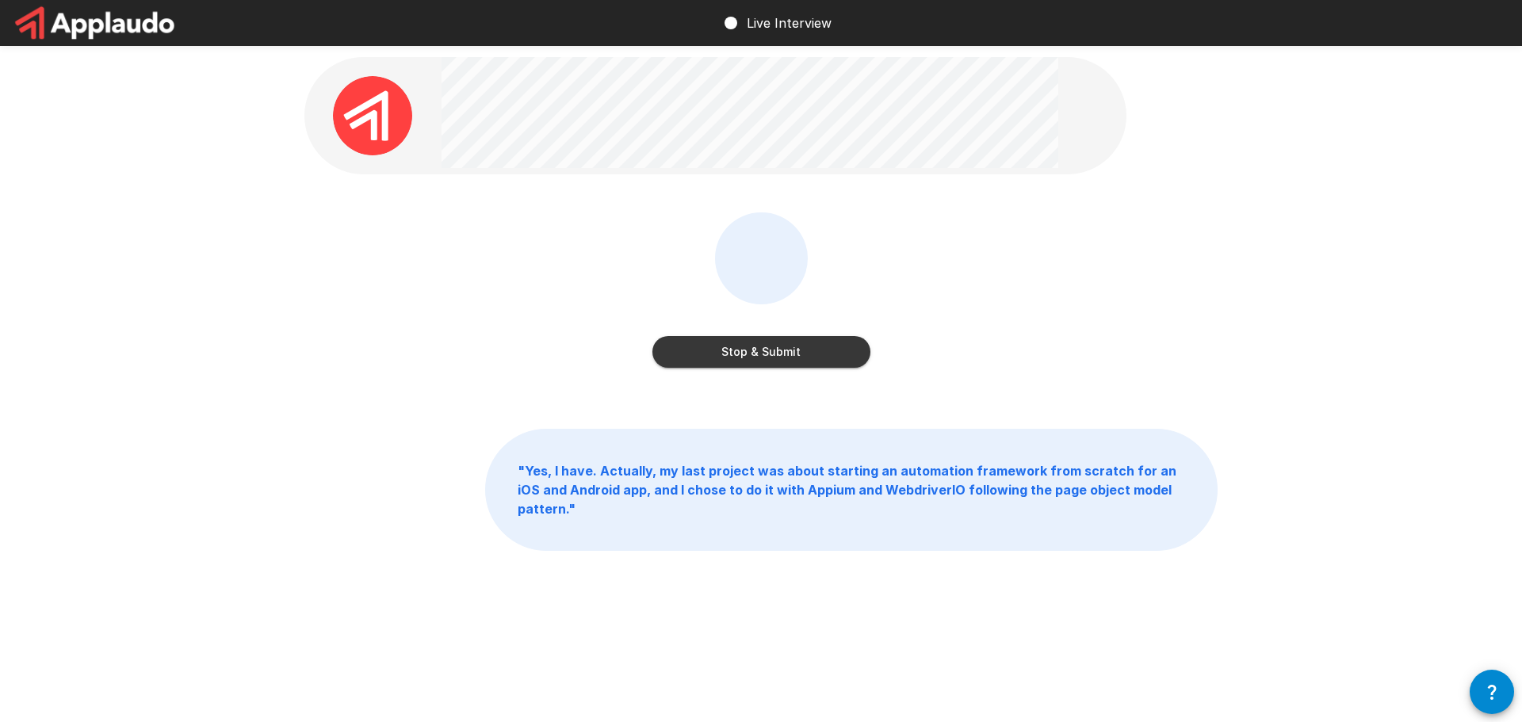
click at [792, 349] on button "Stop & Submit" at bounding box center [762, 352] width 218 height 32
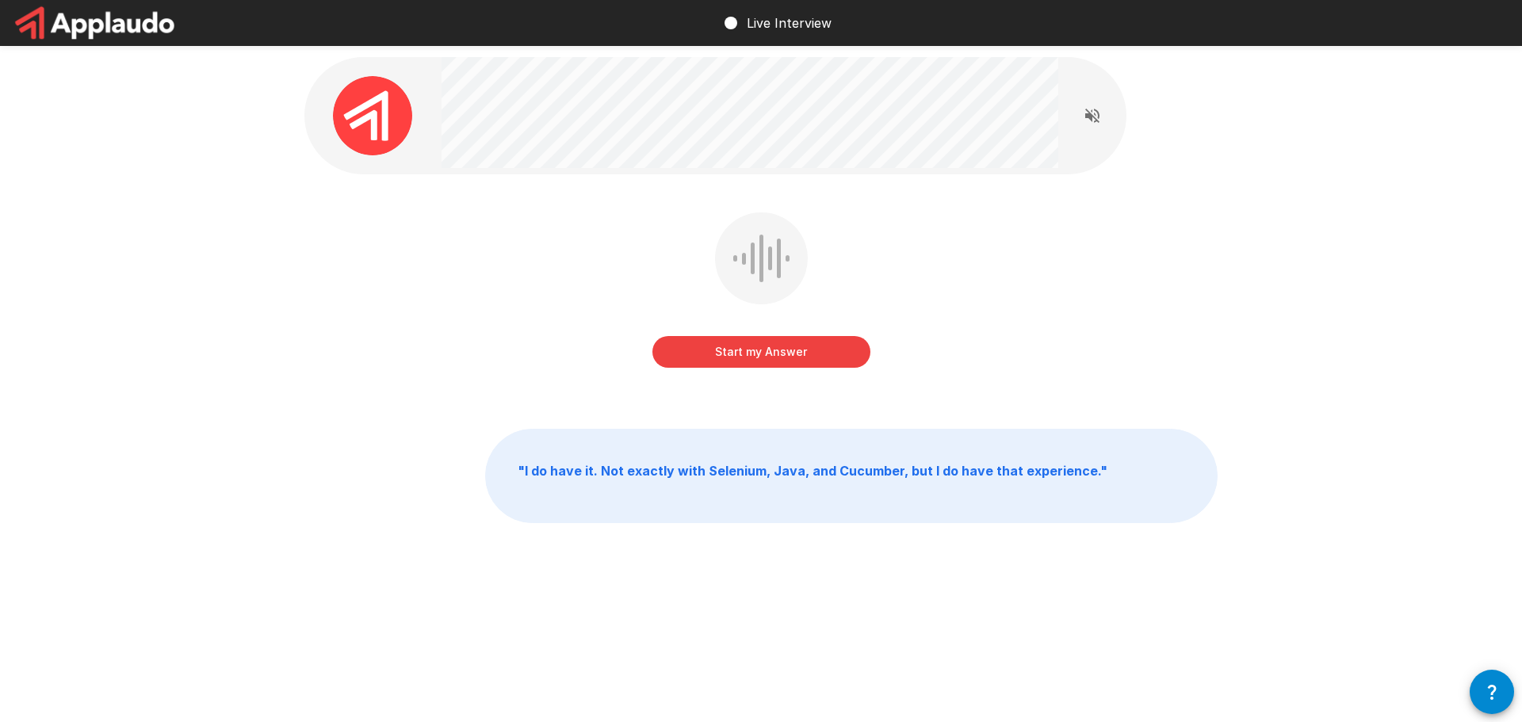
click at [752, 358] on button "Start my Answer" at bounding box center [762, 352] width 218 height 32
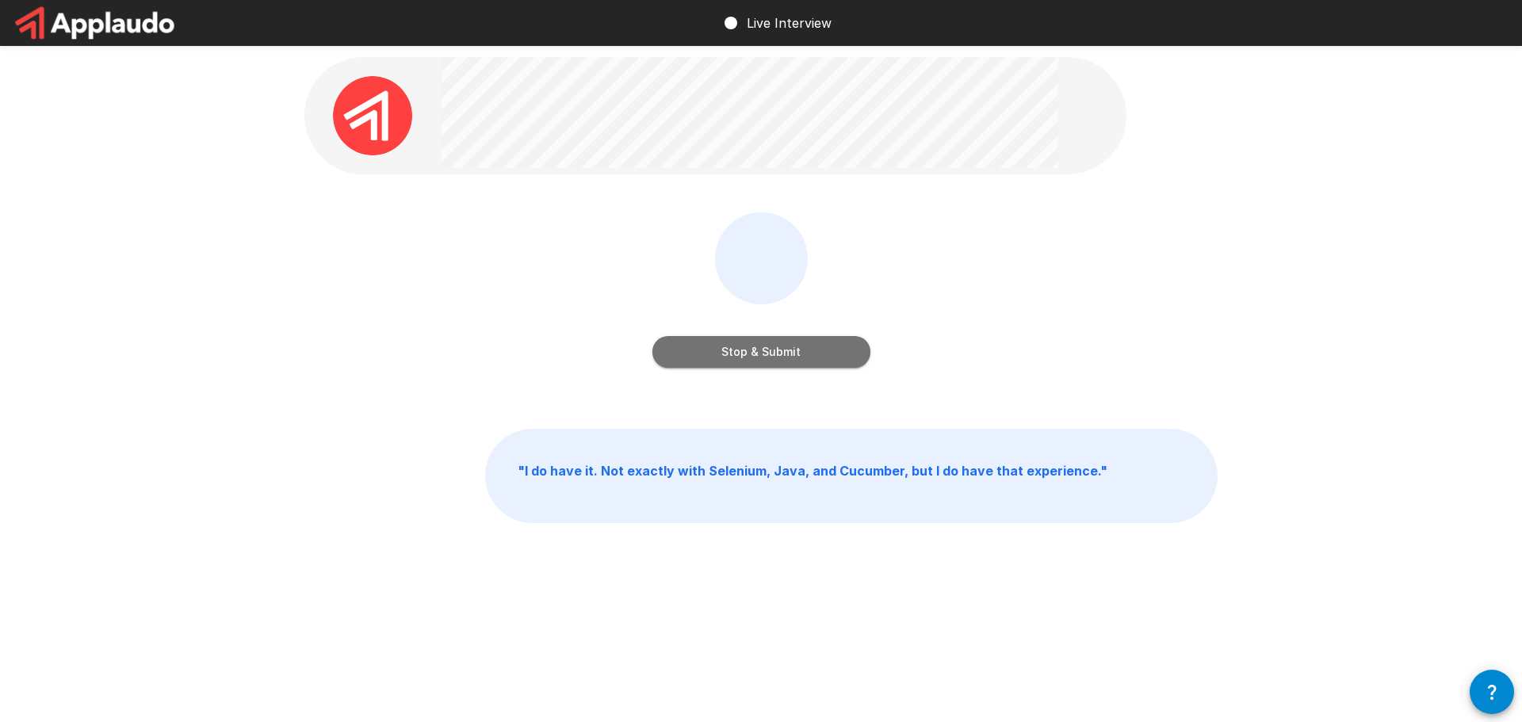
click at [811, 353] on button "Stop & Submit" at bounding box center [762, 352] width 218 height 32
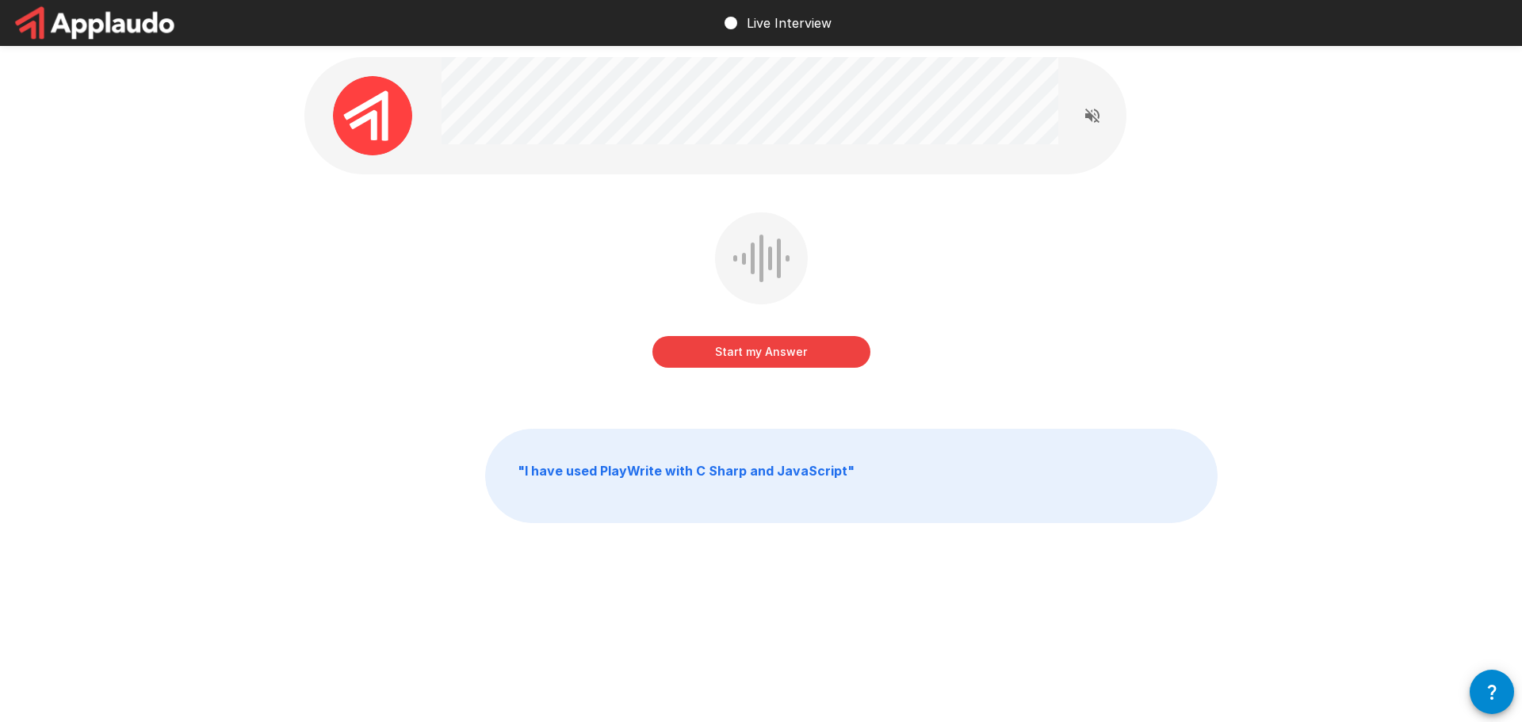
click at [760, 360] on button "Start my Answer" at bounding box center [762, 352] width 218 height 32
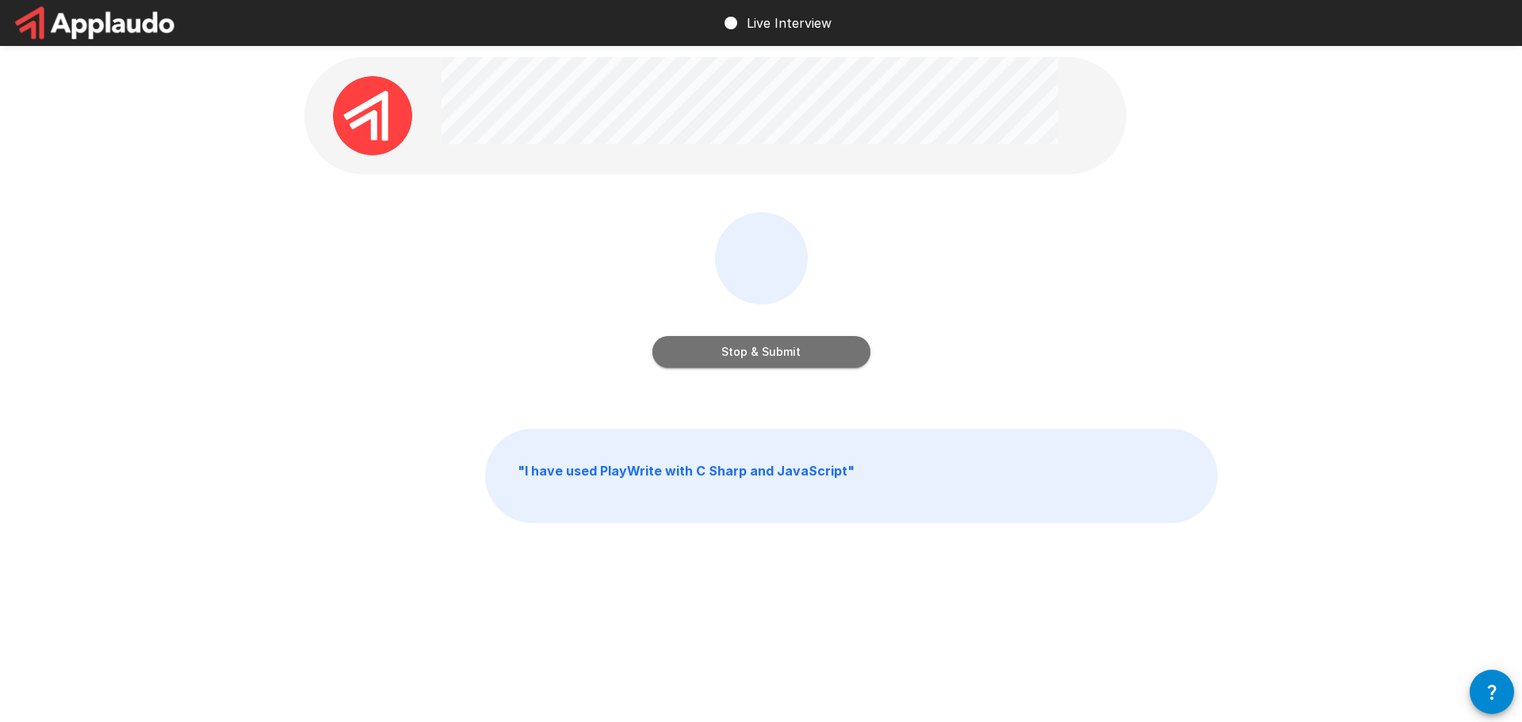
click at [761, 347] on button "Stop & Submit" at bounding box center [762, 352] width 218 height 32
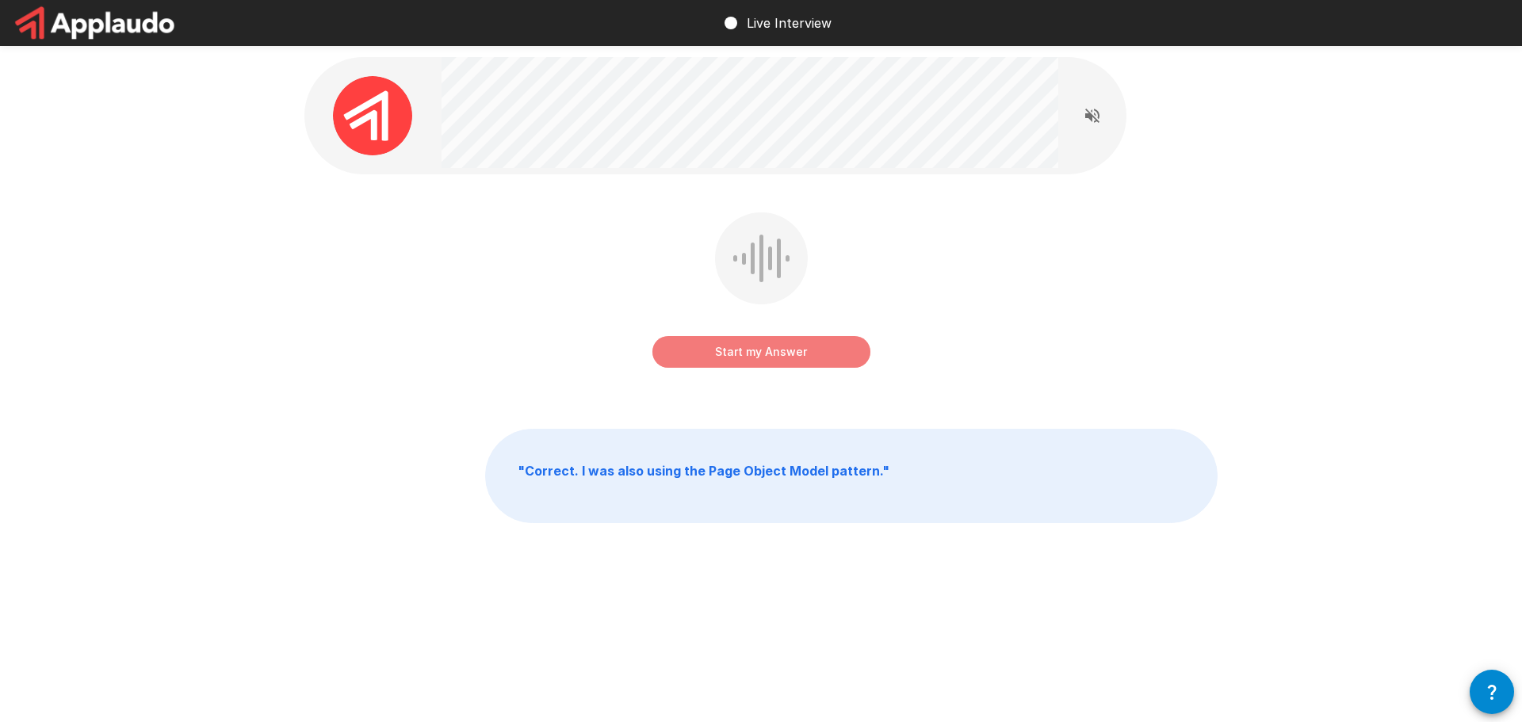
click at [741, 353] on button "Start my Answer" at bounding box center [762, 352] width 218 height 32
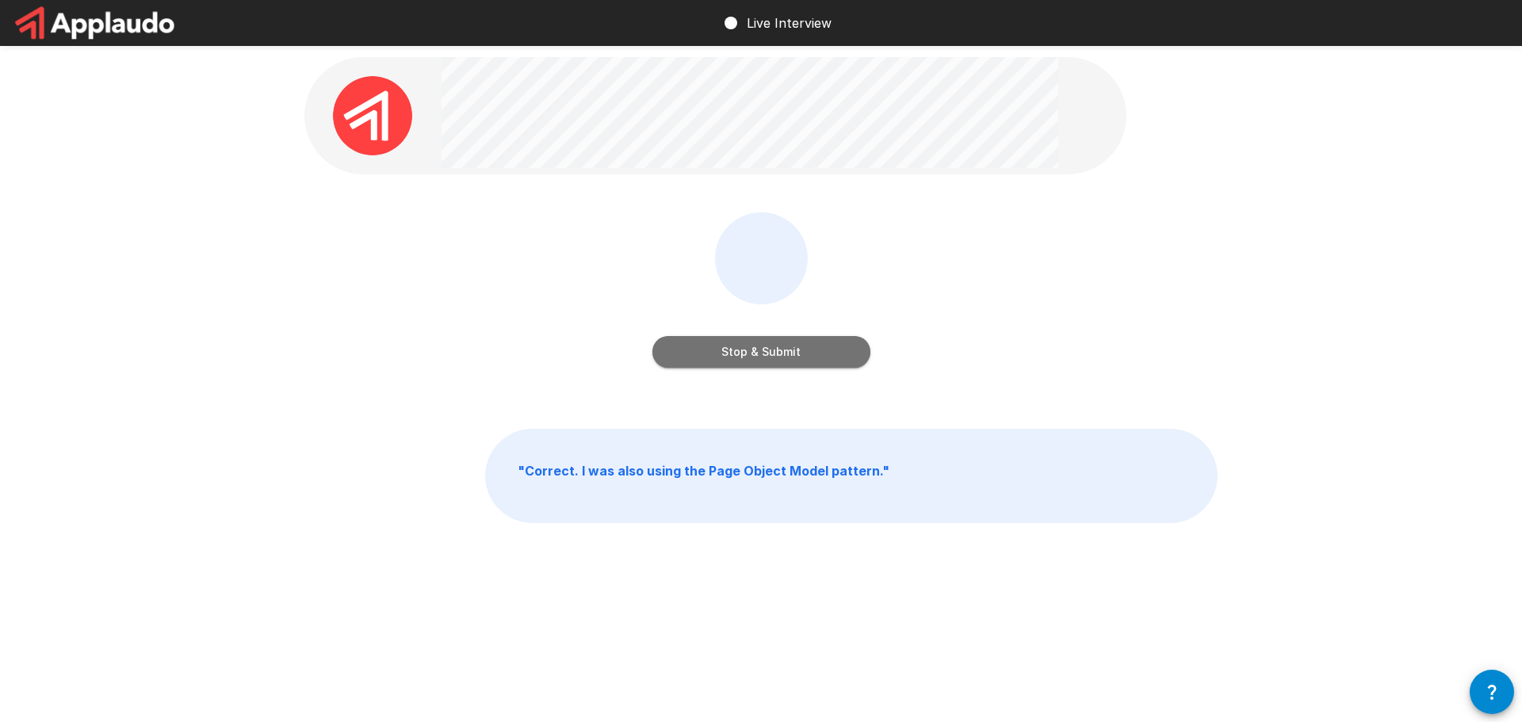
click at [741, 353] on button "Stop & Submit" at bounding box center [762, 352] width 218 height 32
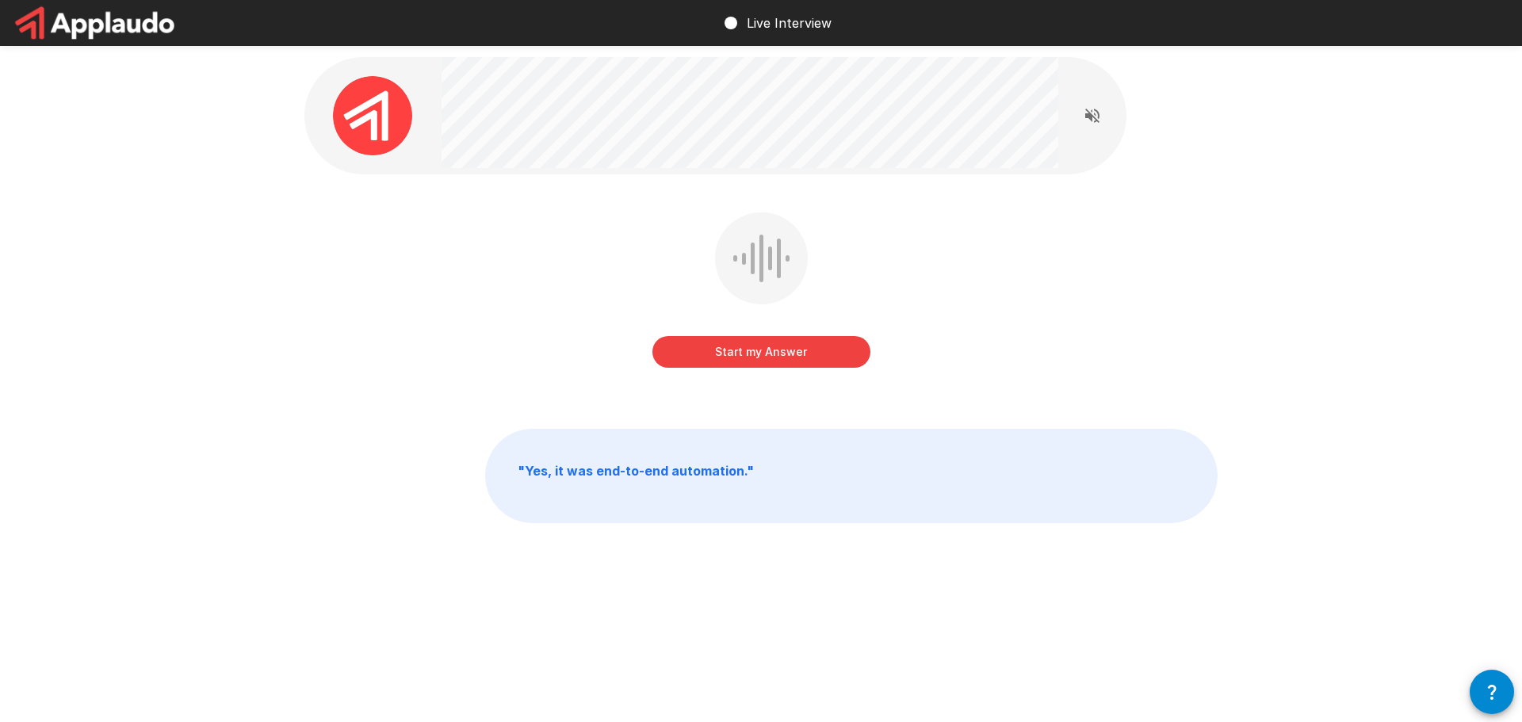
click at [715, 377] on div "Start my Answer" at bounding box center [760, 302] width 913 height 178
click at [726, 358] on button "Start my Answer" at bounding box center [762, 352] width 218 height 32
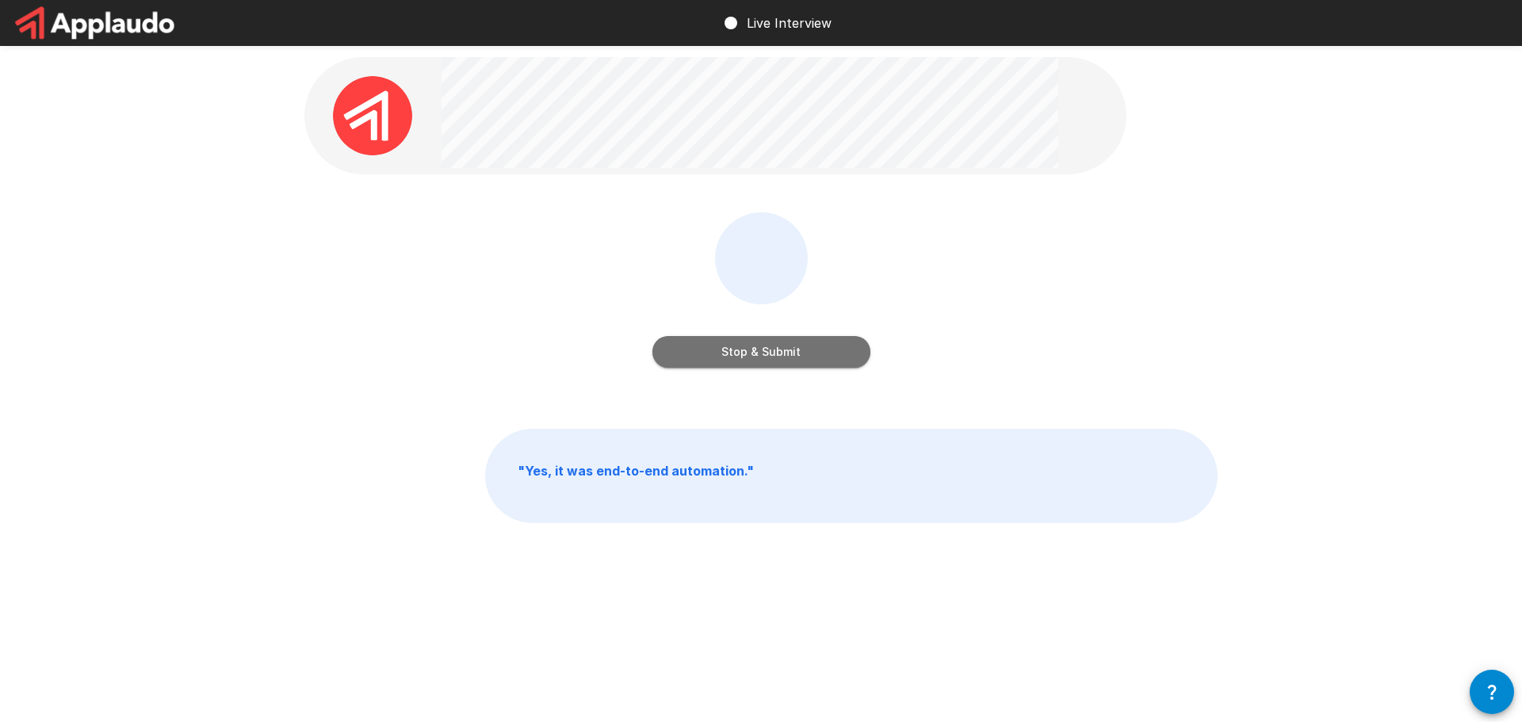
click at [821, 353] on button "Stop & Submit" at bounding box center [762, 352] width 218 height 32
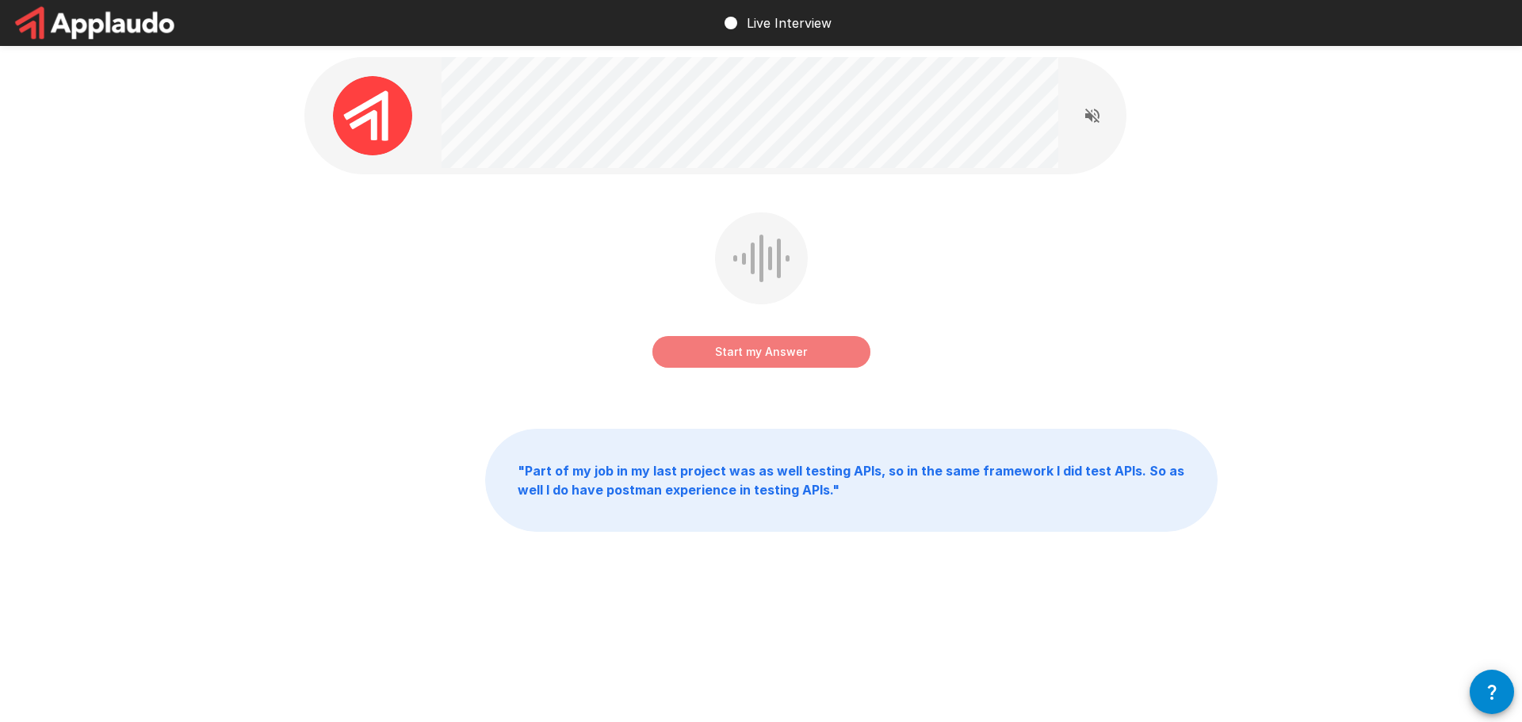
click at [745, 346] on button "Start my Answer" at bounding box center [762, 352] width 218 height 32
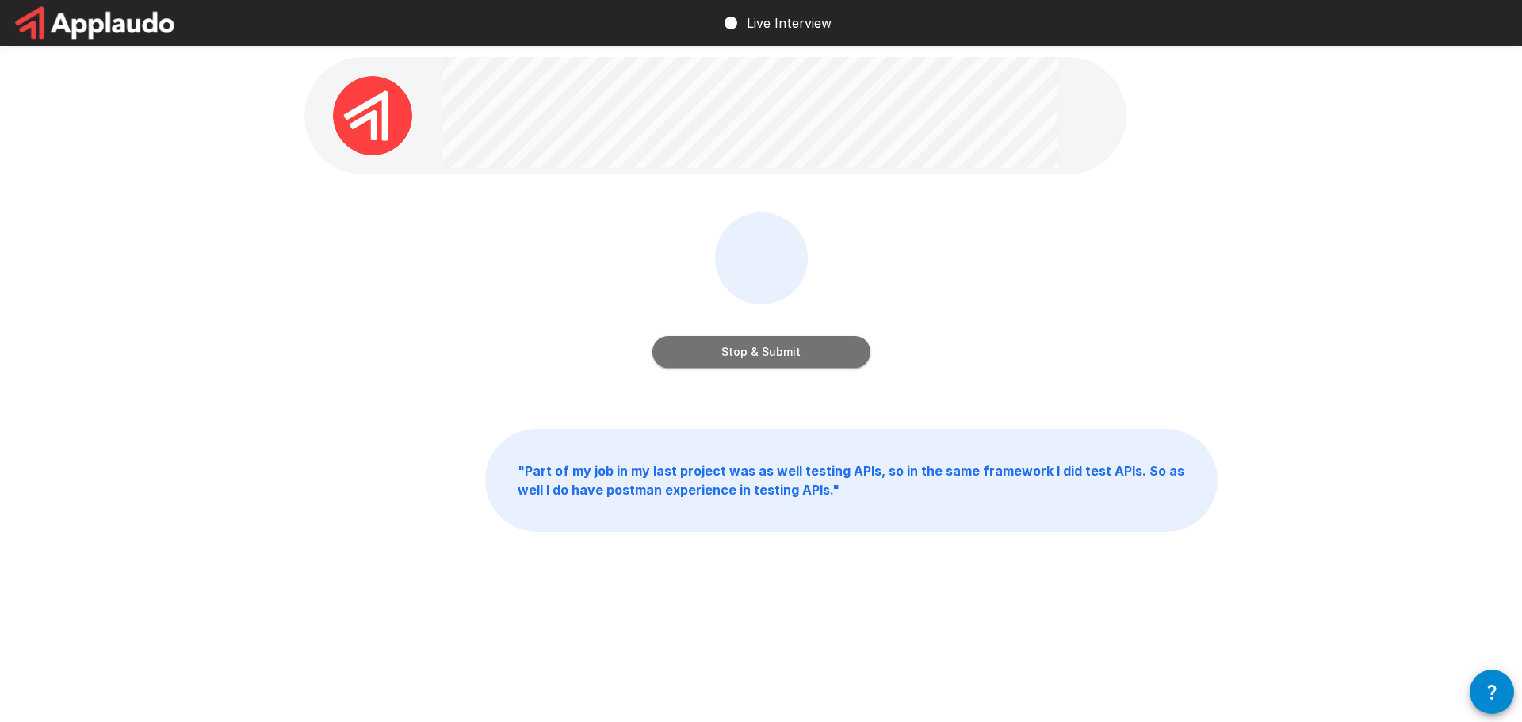
click at [777, 362] on button "Stop & Submit" at bounding box center [762, 352] width 218 height 32
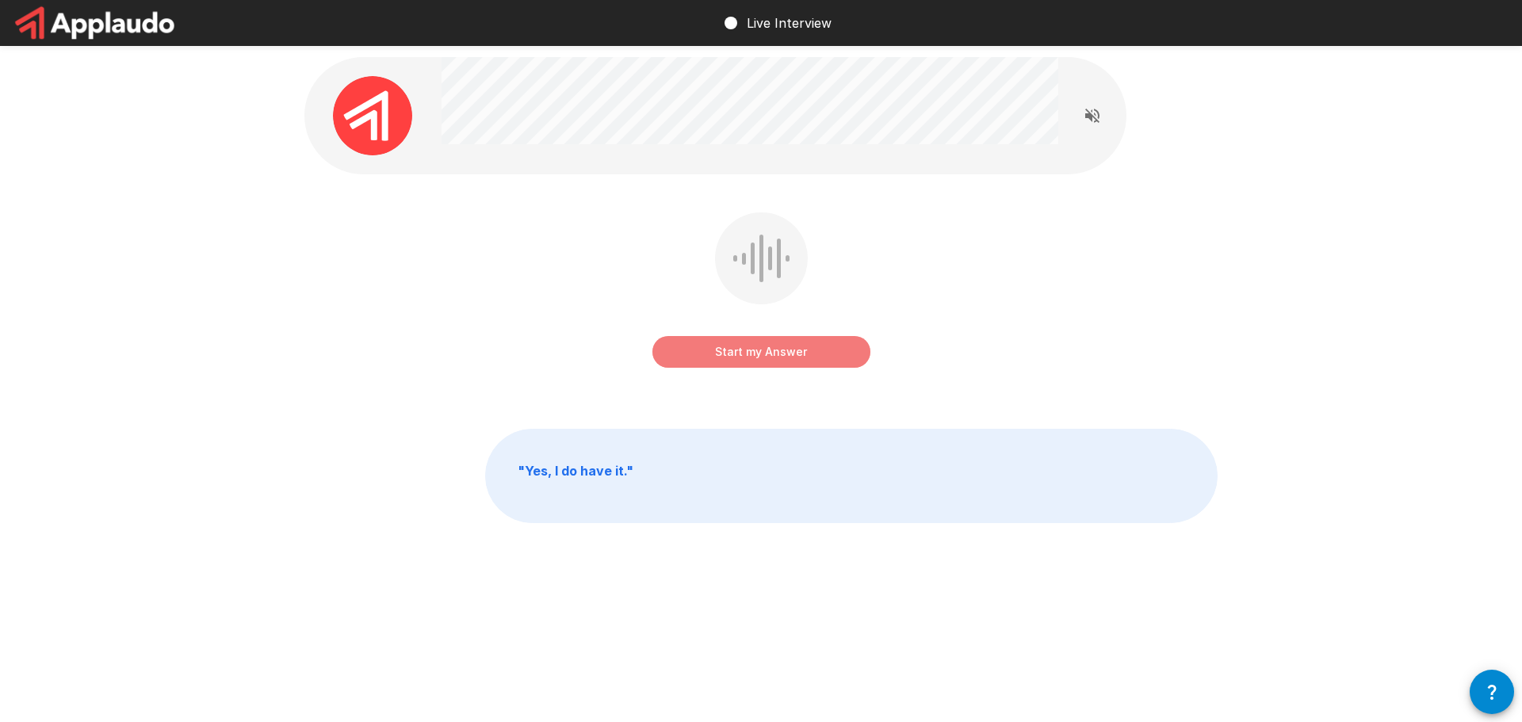
click at [715, 354] on button "Start my Answer" at bounding box center [762, 352] width 218 height 32
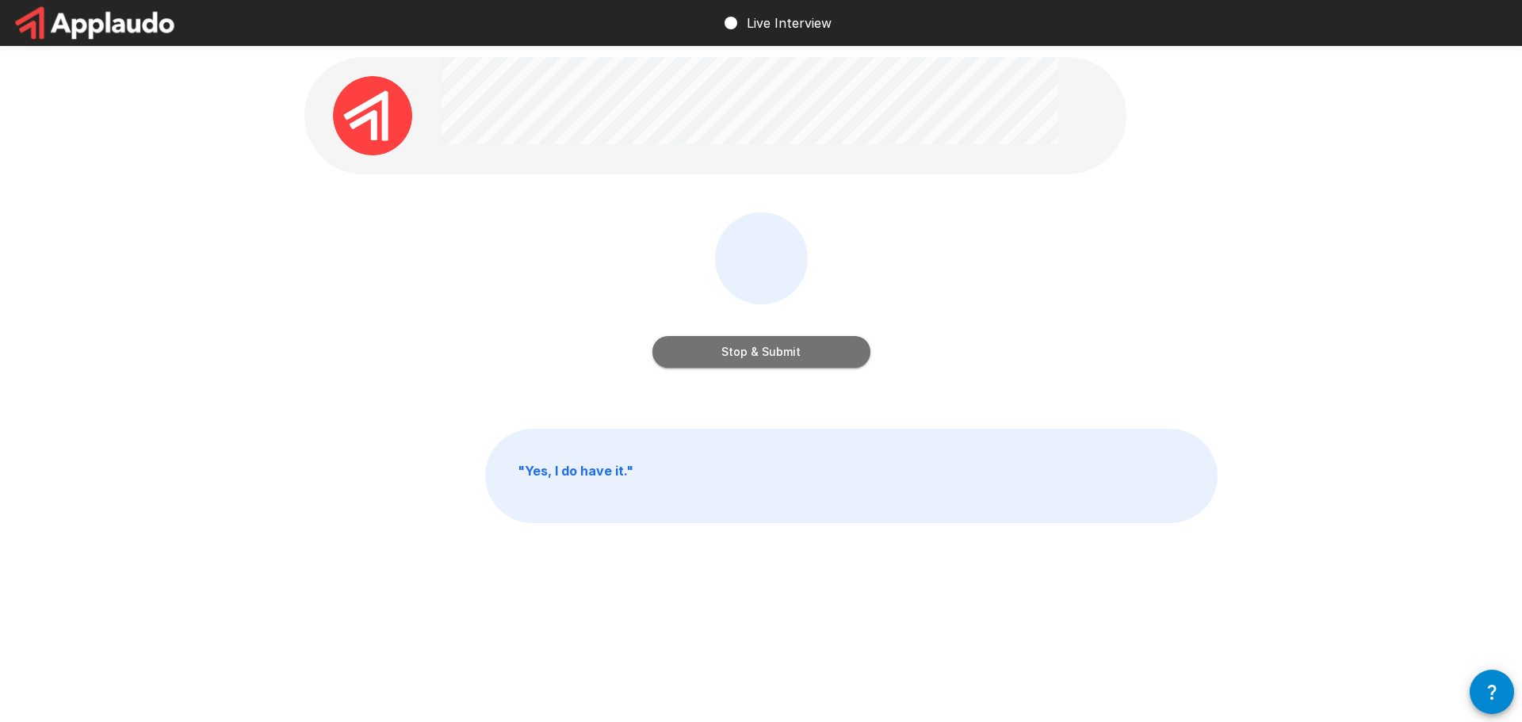
click at [809, 355] on button "Stop & Submit" at bounding box center [762, 352] width 218 height 32
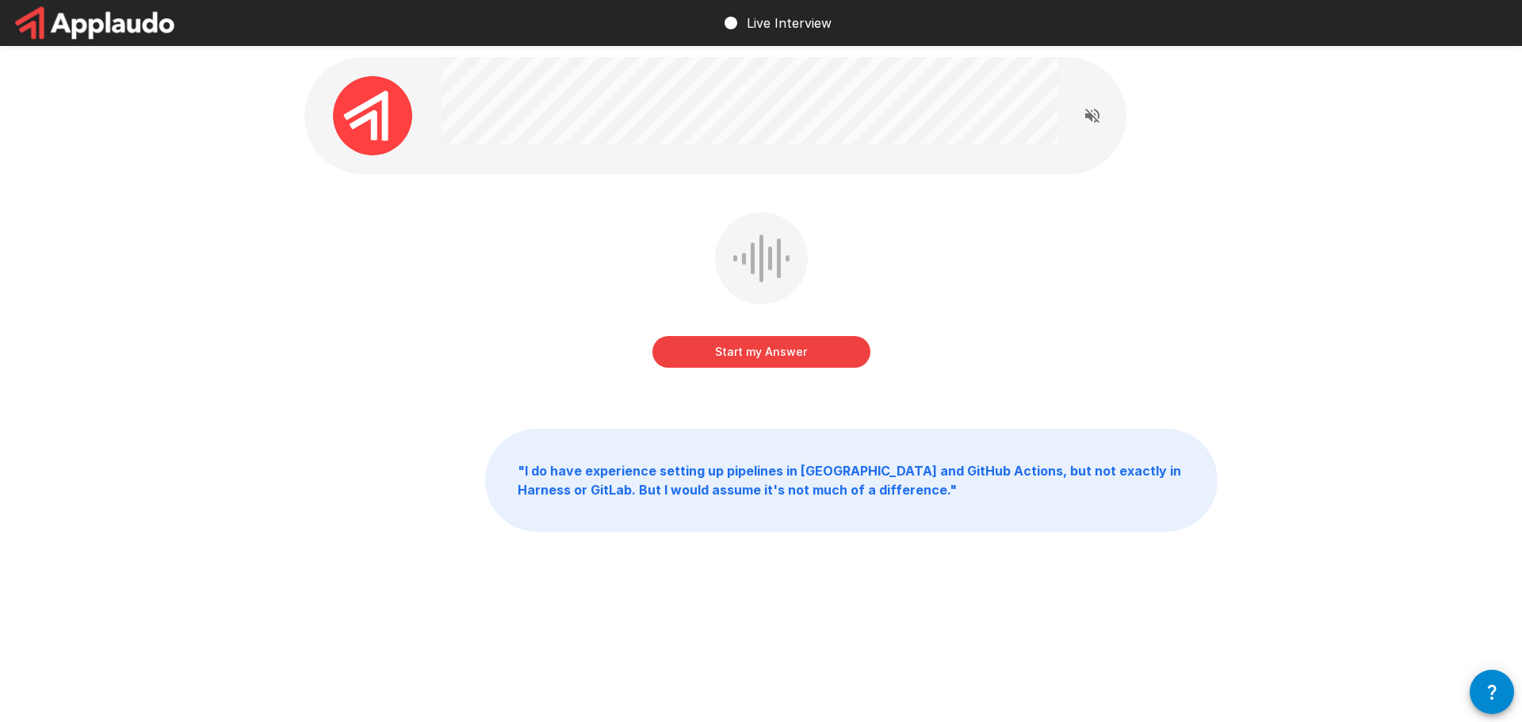
click at [755, 354] on button "Start my Answer" at bounding box center [762, 352] width 218 height 32
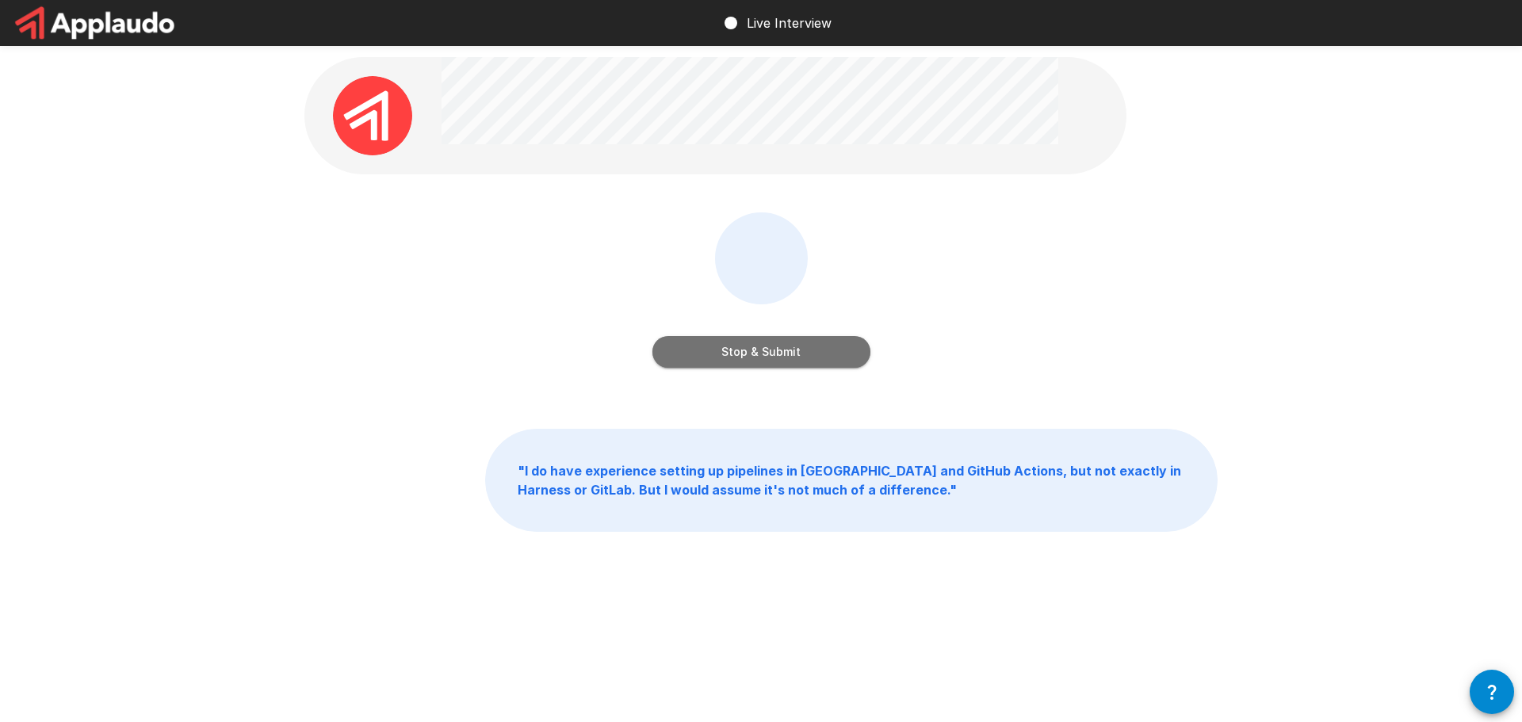
click at [755, 354] on button "Stop & Submit" at bounding box center [762, 352] width 218 height 32
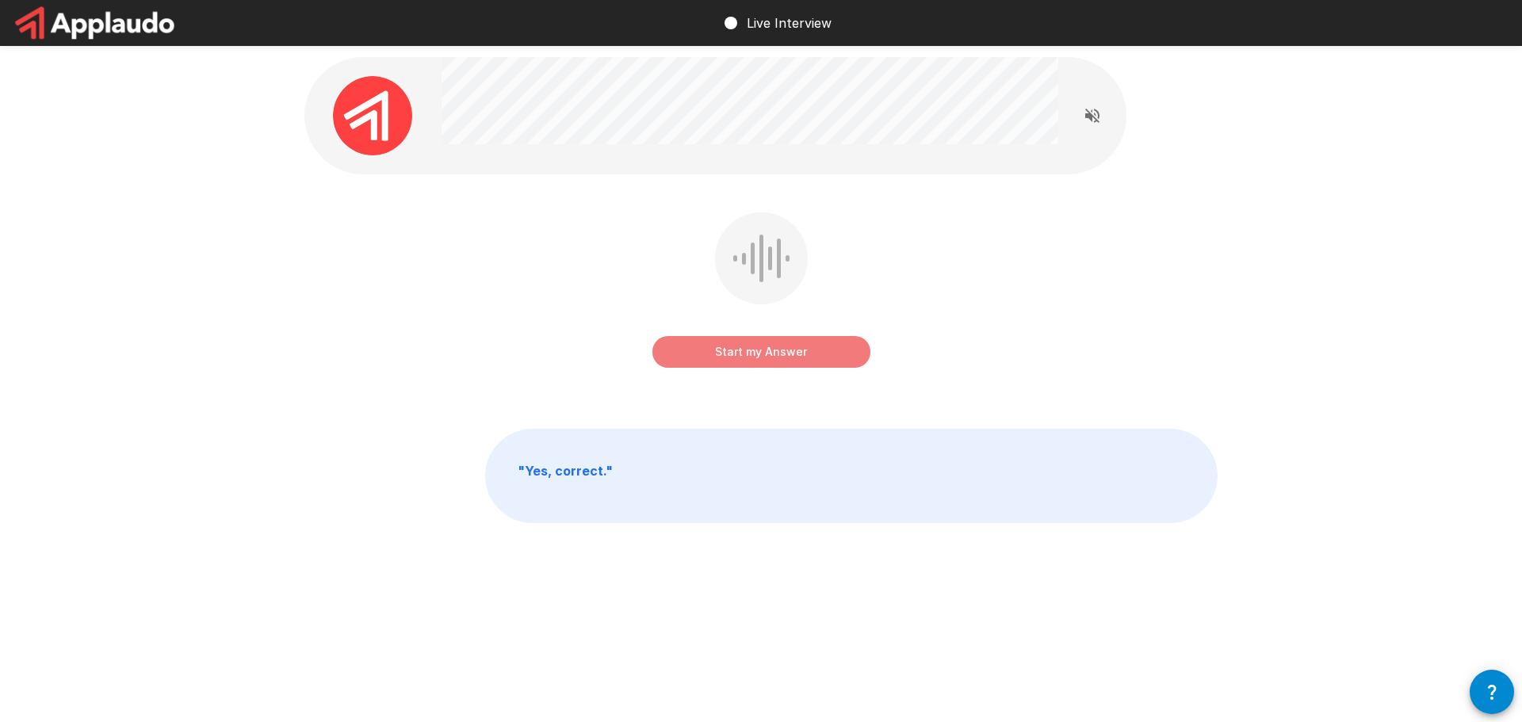
click at [716, 350] on button "Start my Answer" at bounding box center [762, 352] width 218 height 32
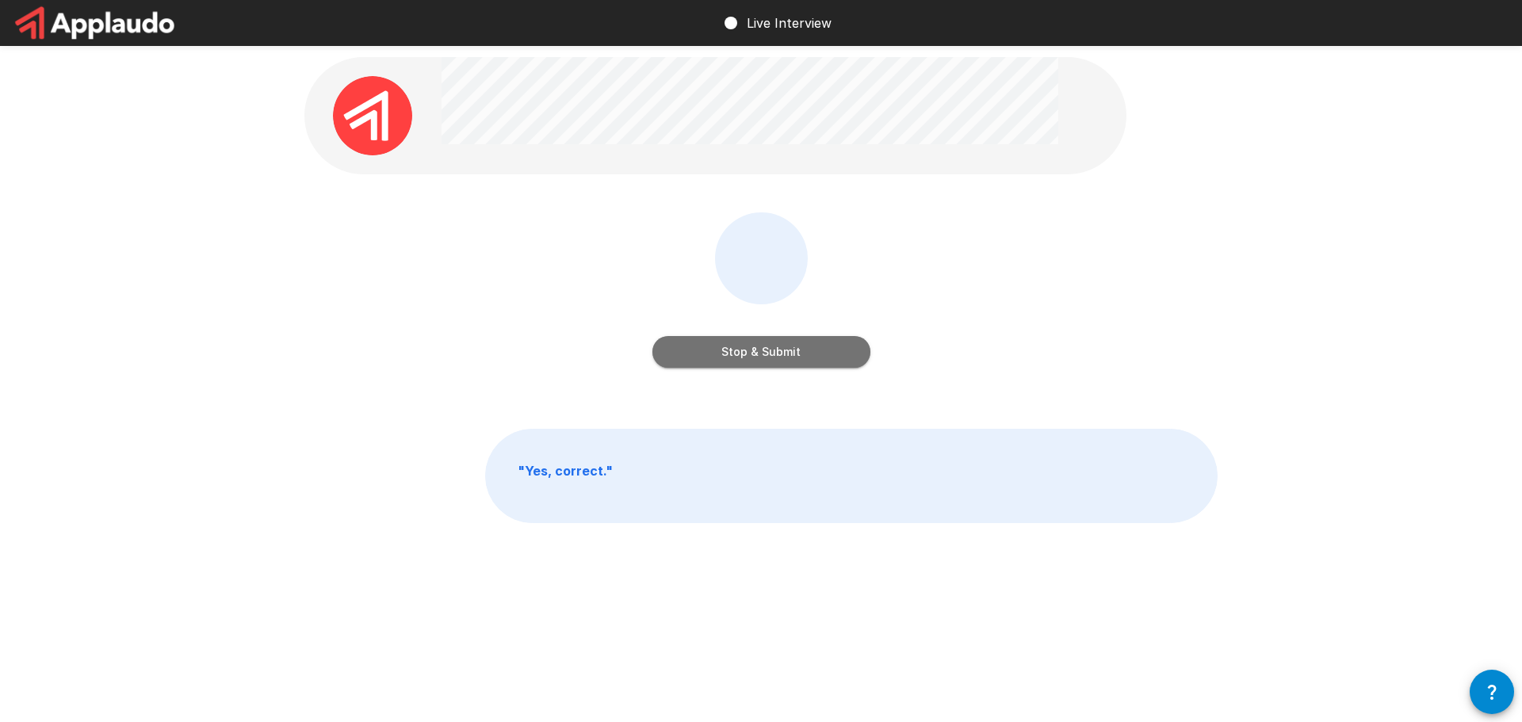
click at [828, 341] on button "Stop & Submit" at bounding box center [762, 352] width 218 height 32
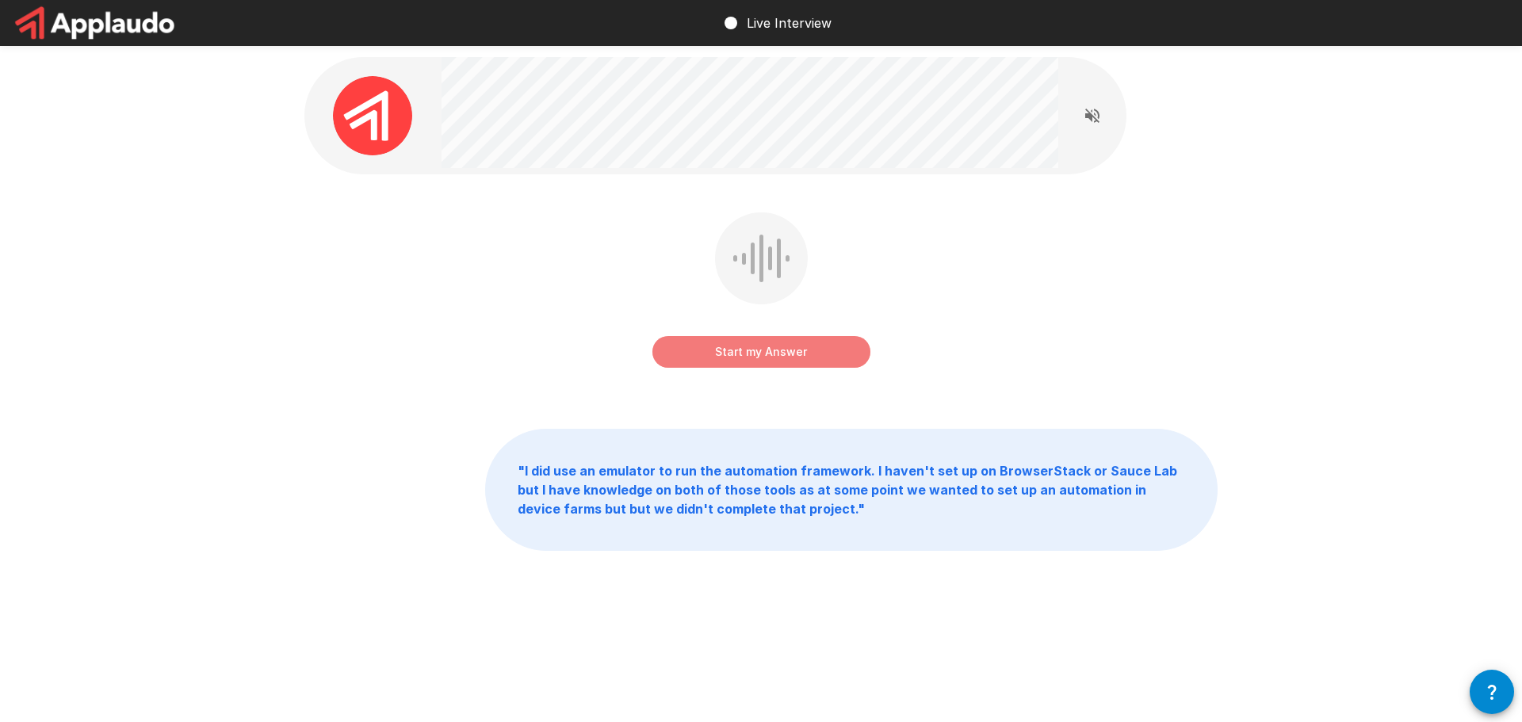
click at [765, 352] on button "Start my Answer" at bounding box center [762, 352] width 218 height 32
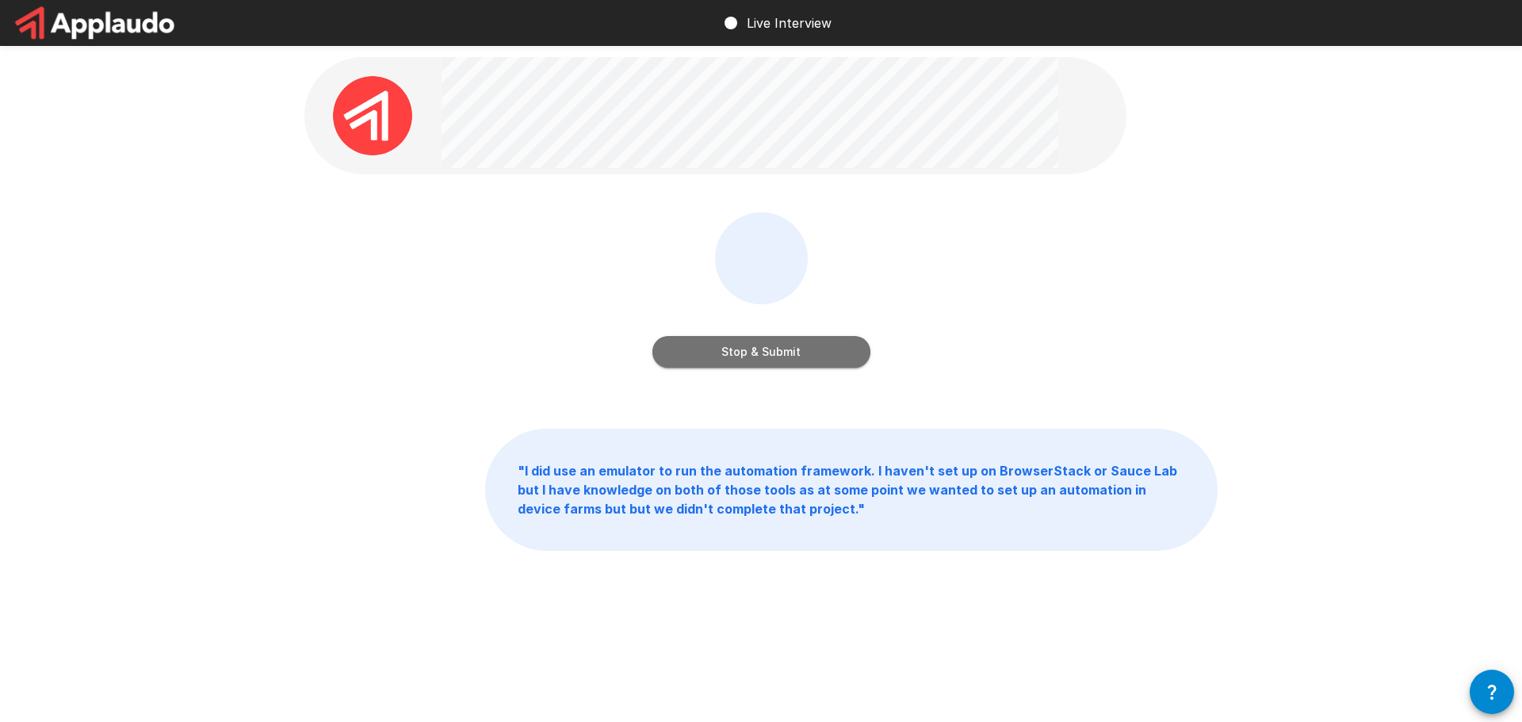
click at [797, 342] on button "Stop & Submit" at bounding box center [762, 352] width 218 height 32
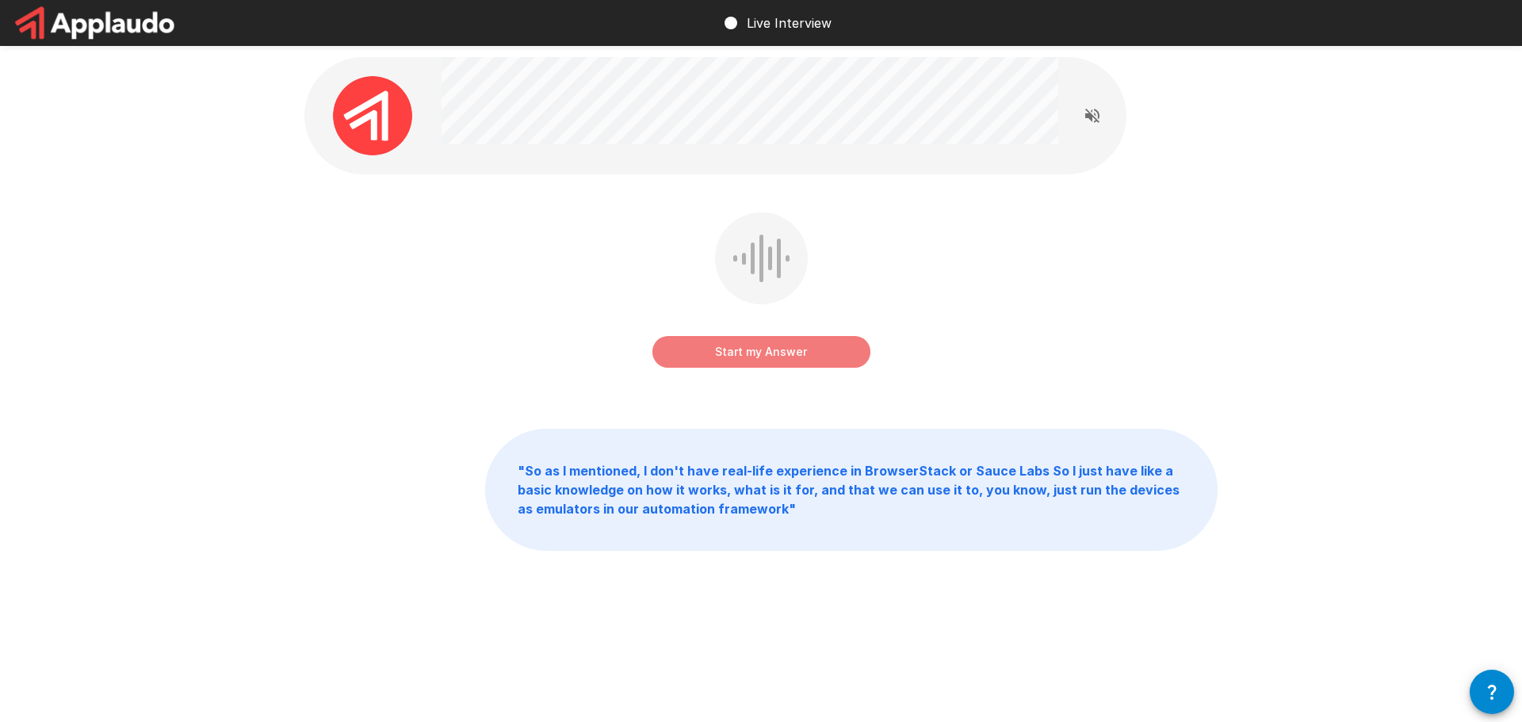
click at [736, 355] on button "Start my Answer" at bounding box center [762, 352] width 218 height 32
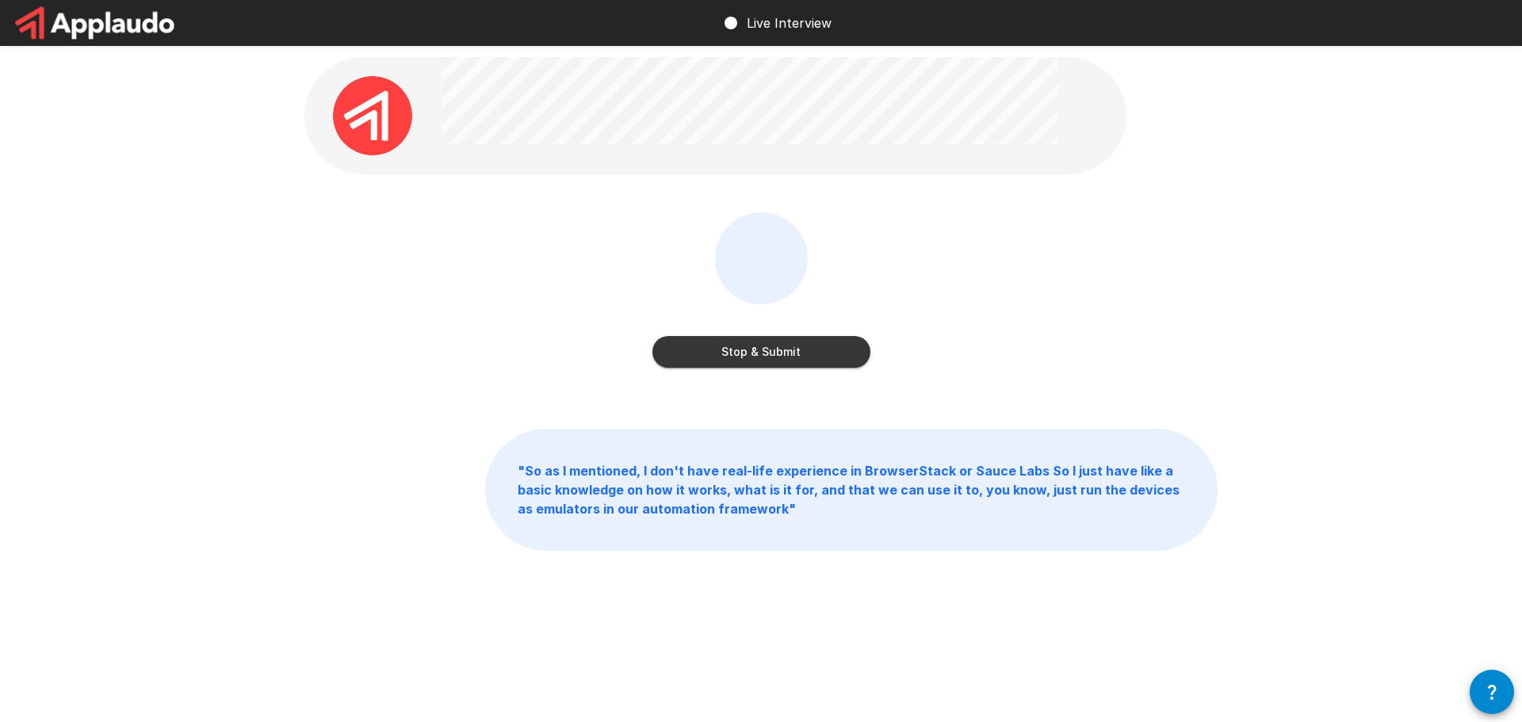
click at [868, 362] on div "Stop & Submit" at bounding box center [762, 352] width 218 height 32
click at [851, 352] on button "Stop & Submit" at bounding box center [762, 352] width 218 height 32
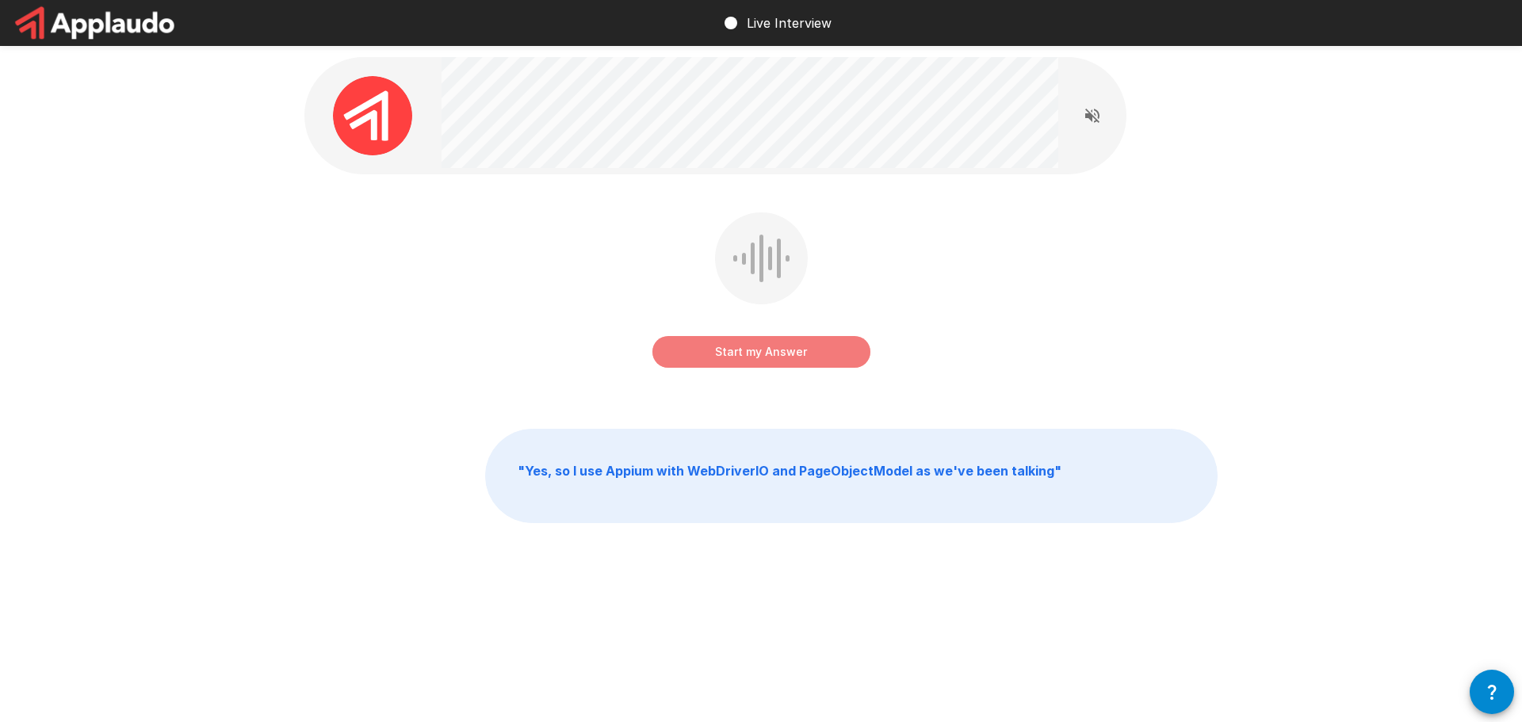
click at [777, 356] on button "Start my Answer" at bounding box center [762, 352] width 218 height 32
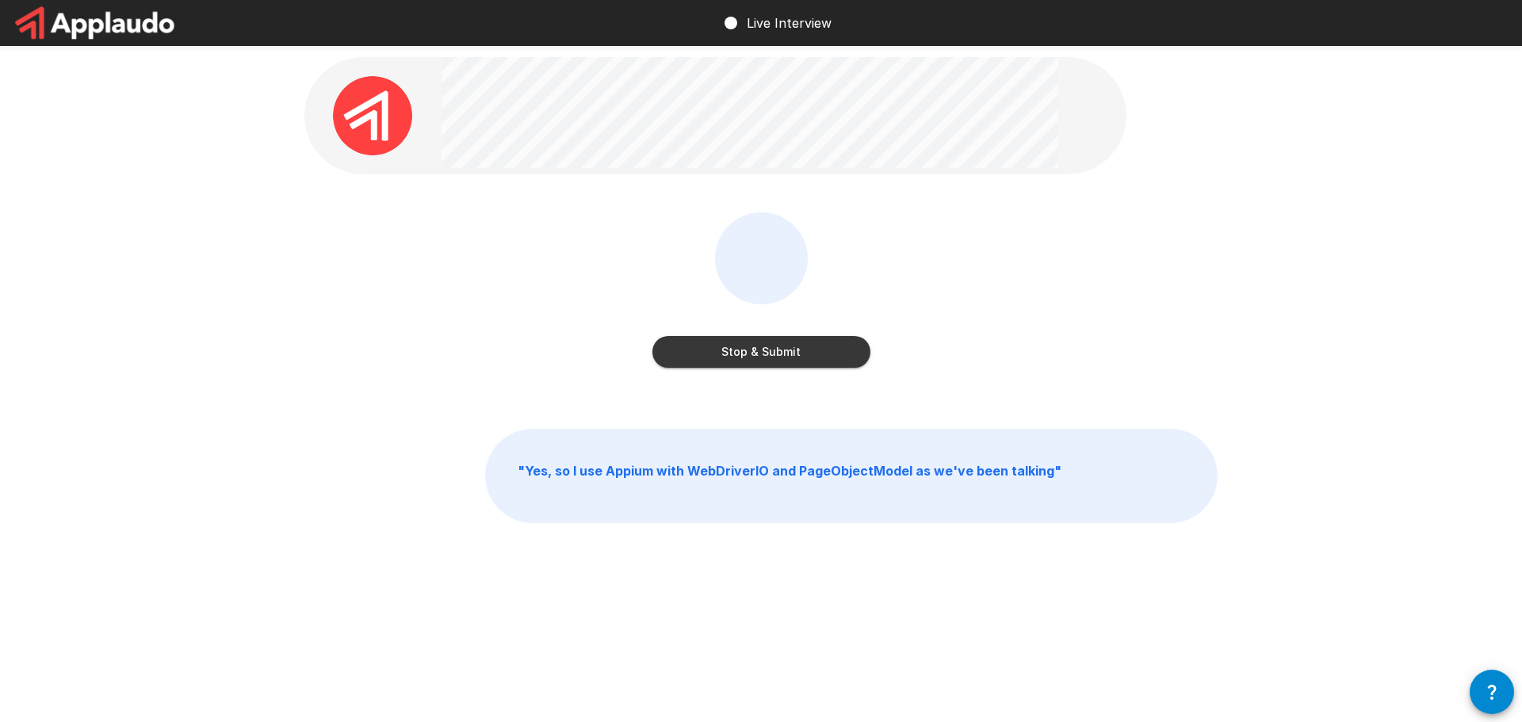
click at [728, 354] on button "Stop & Submit" at bounding box center [762, 352] width 218 height 32
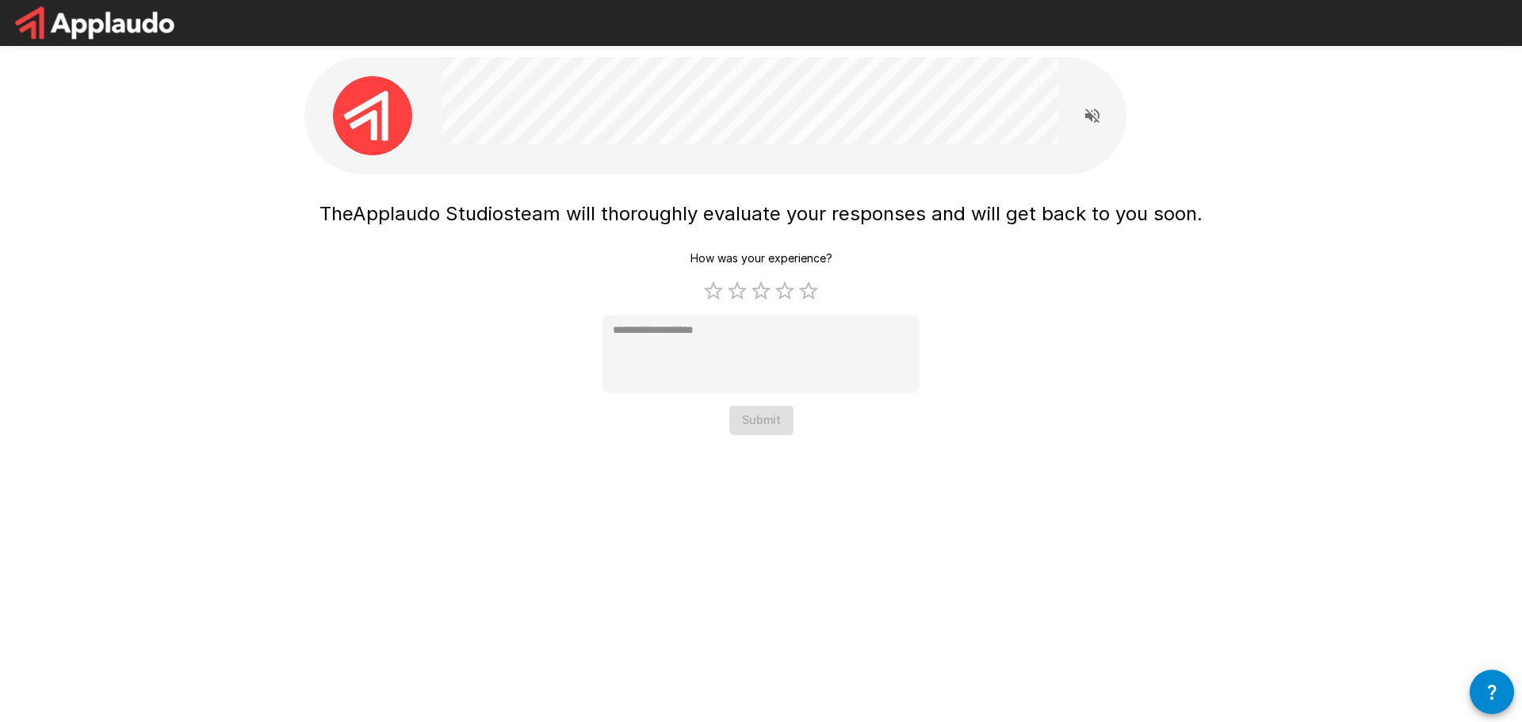
click at [812, 306] on div "How was your experience? 1 Star 2 Stars 3 Stars 4 Stars 5 Stars Empty * Submit" at bounding box center [761, 339] width 317 height 191
click at [746, 297] on label "2 Stars" at bounding box center [738, 291] width 24 height 24
type textarea "*"
click at [753, 427] on button "Submit" at bounding box center [762, 420] width 64 height 29
